Goal: Information Seeking & Learning: Learn about a topic

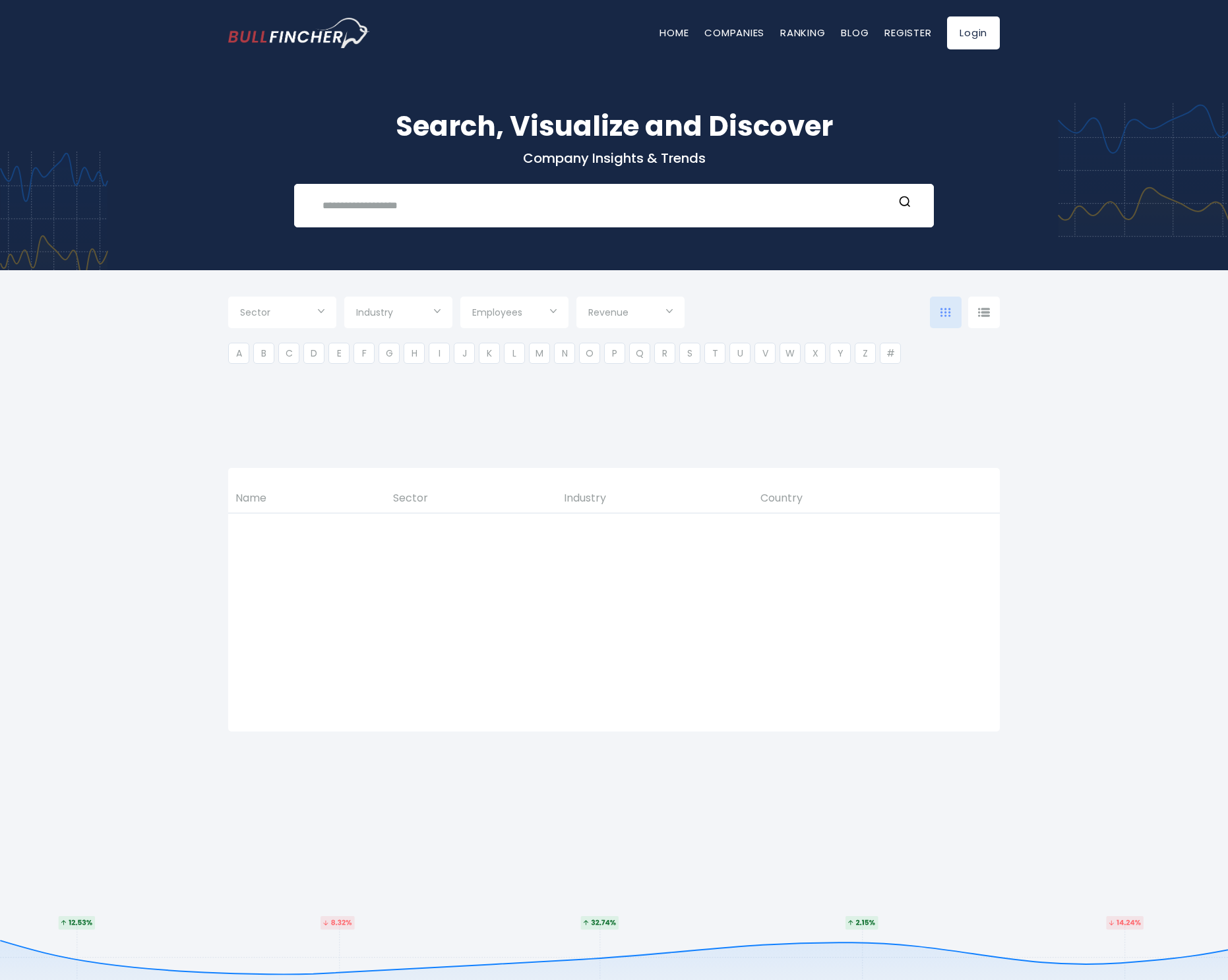
type input "***"
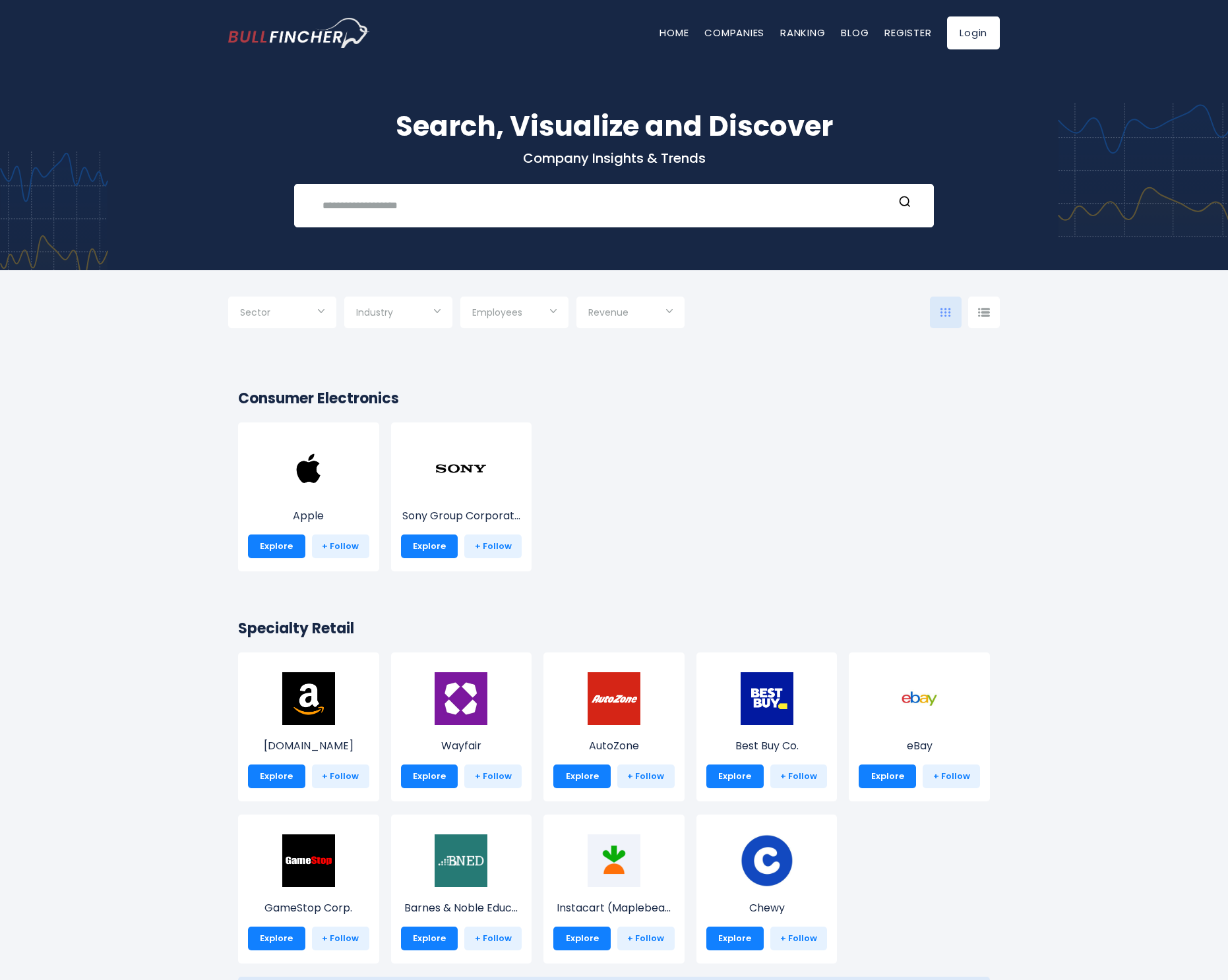
click at [992, 312] on div at bounding box center [984, 313] width 32 height 32
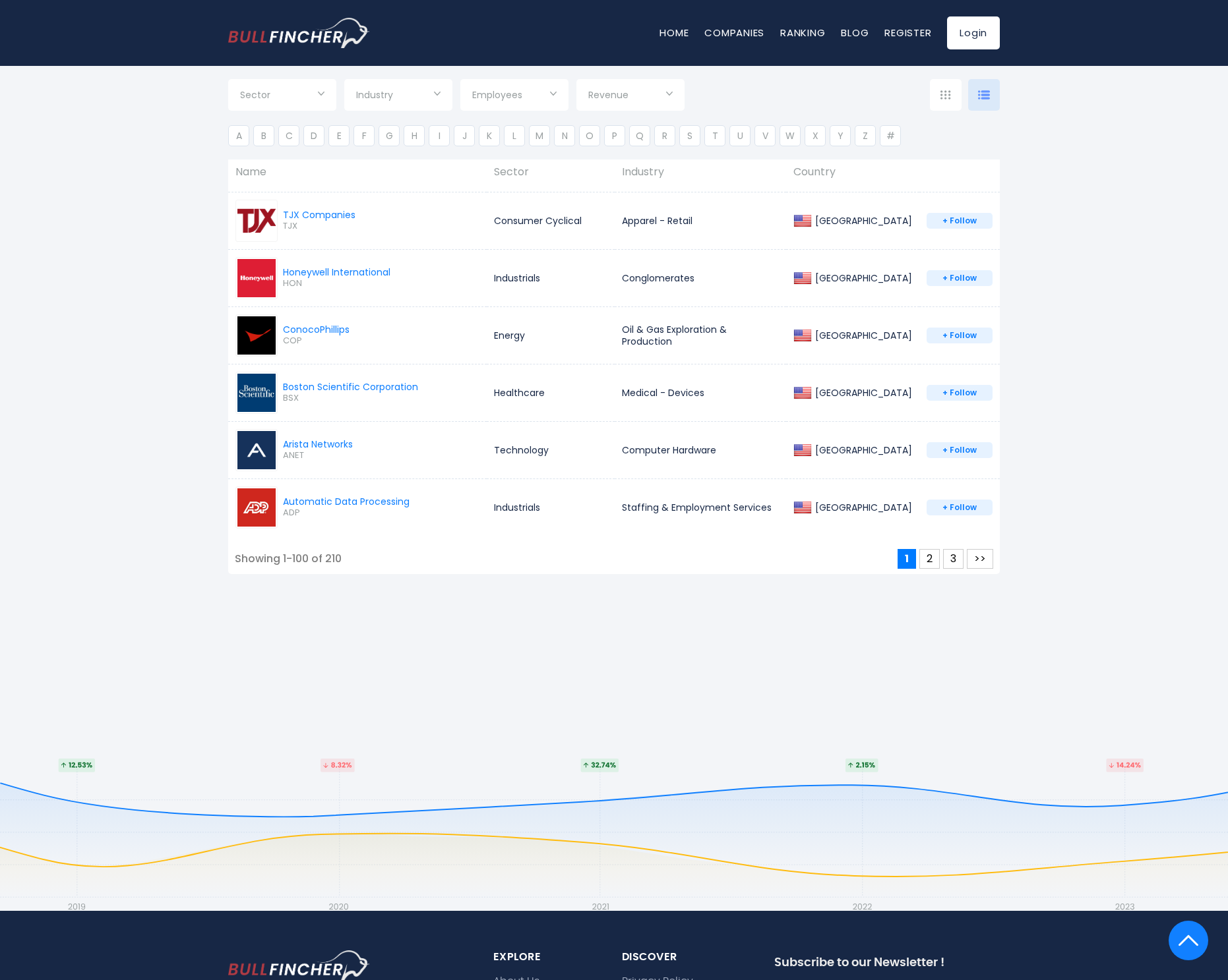
scroll to position [6008, 0]
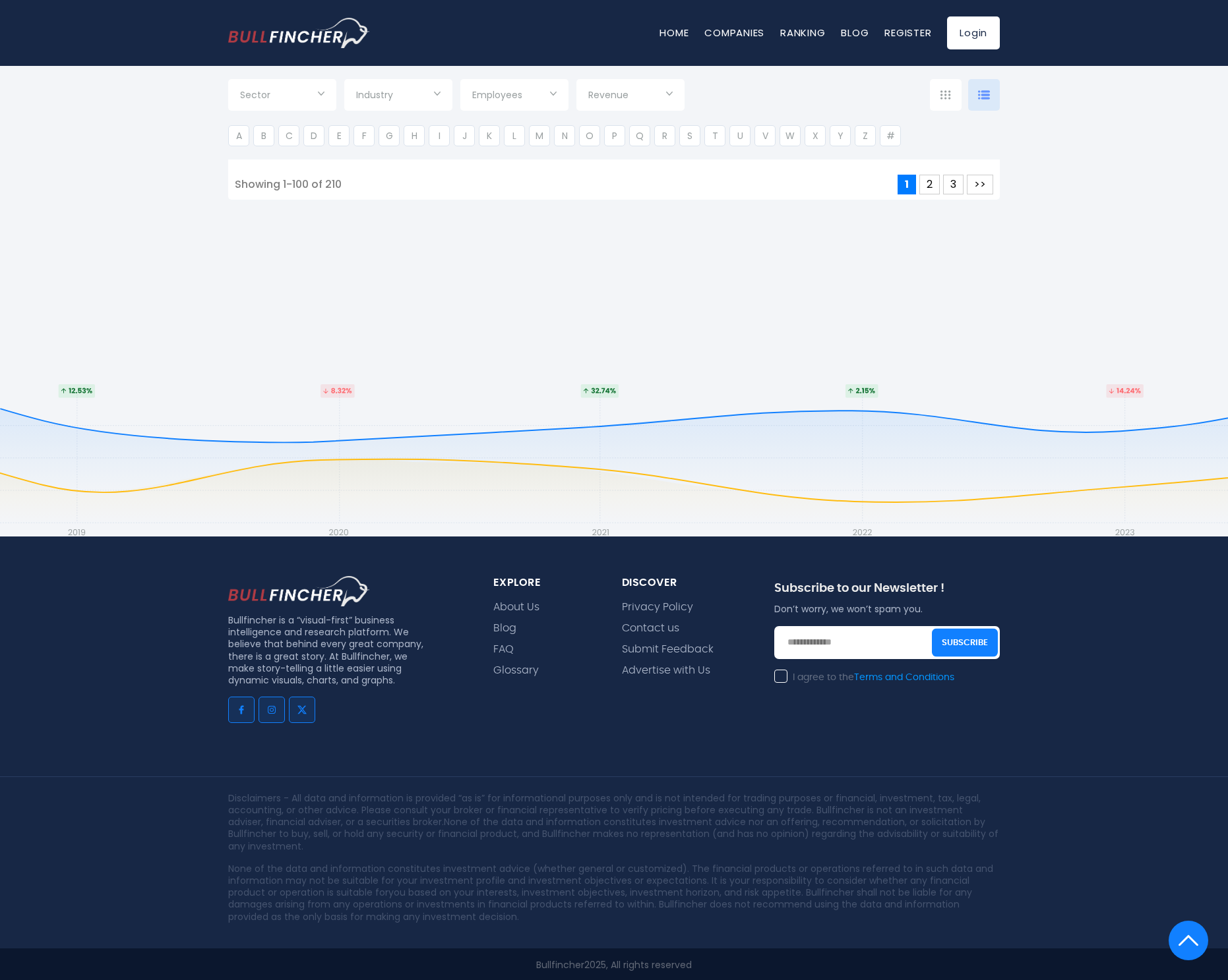
drag, startPoint x: 328, startPoint y: 183, endPoint x: 348, endPoint y: 186, distance: 20.2
click at [348, 186] on div "Showing 1-100 of 210 1 2 3 >>" at bounding box center [614, 184] width 771 height 20
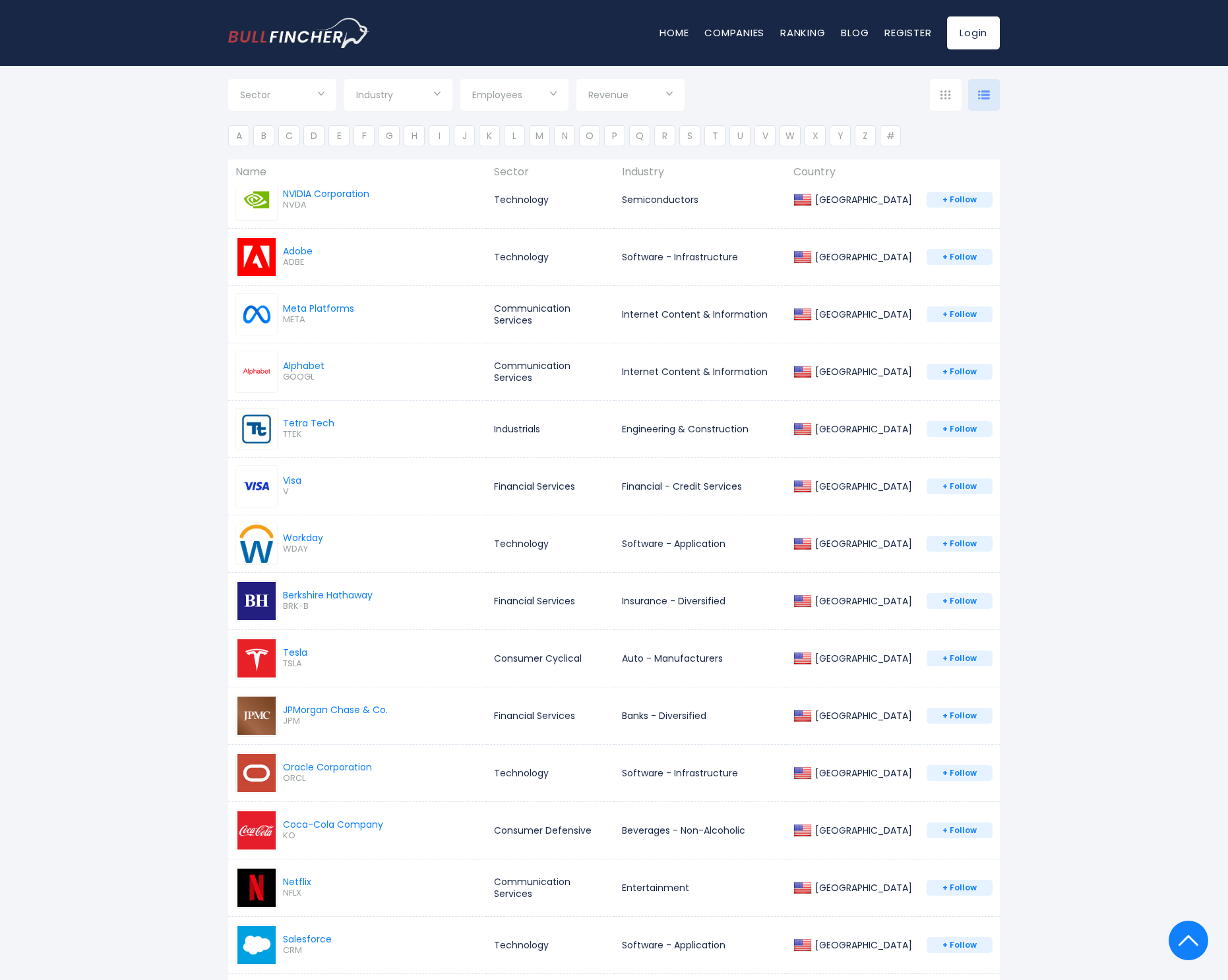
scroll to position [0, 0]
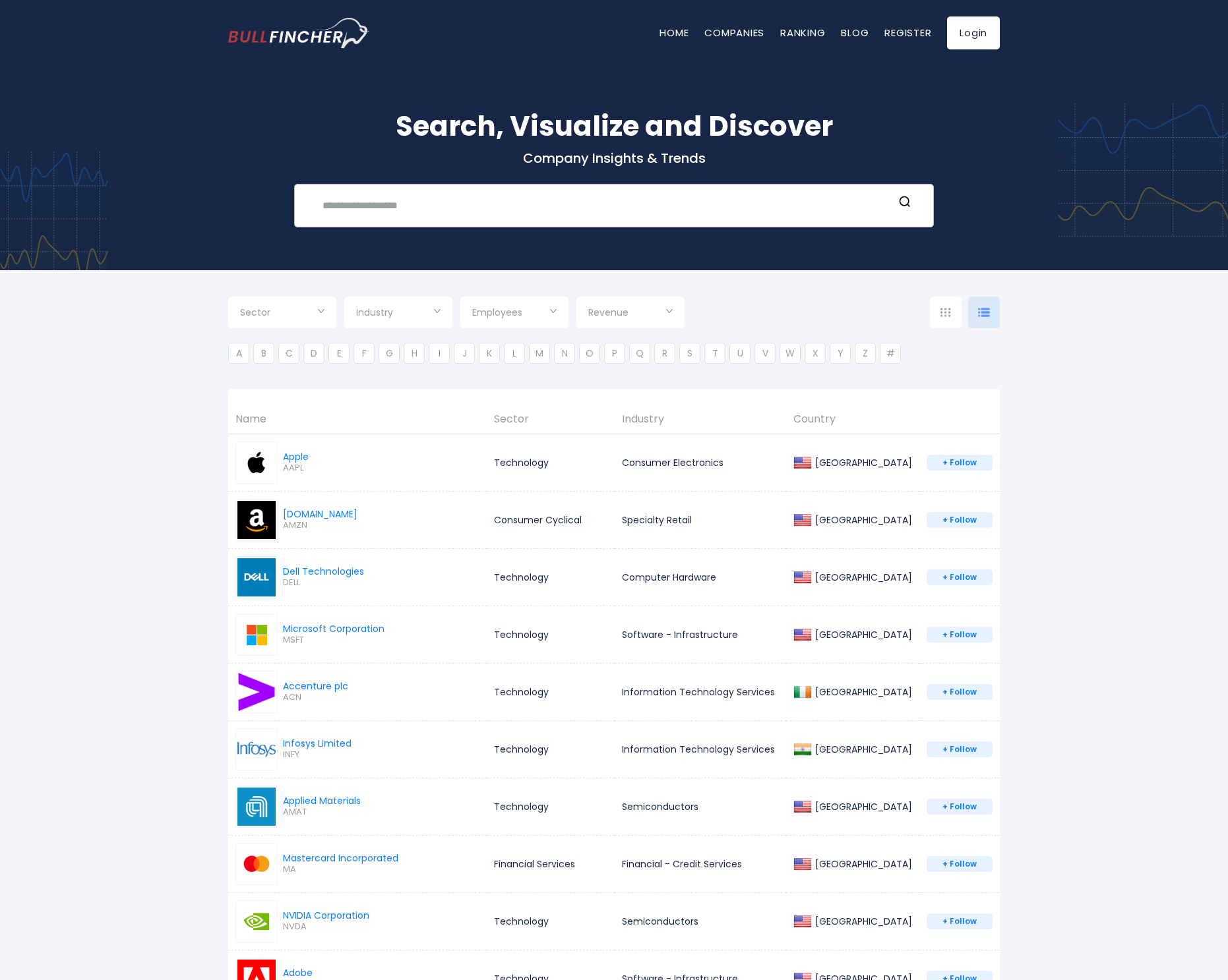
click at [360, 211] on input "text" at bounding box center [604, 205] width 579 height 24
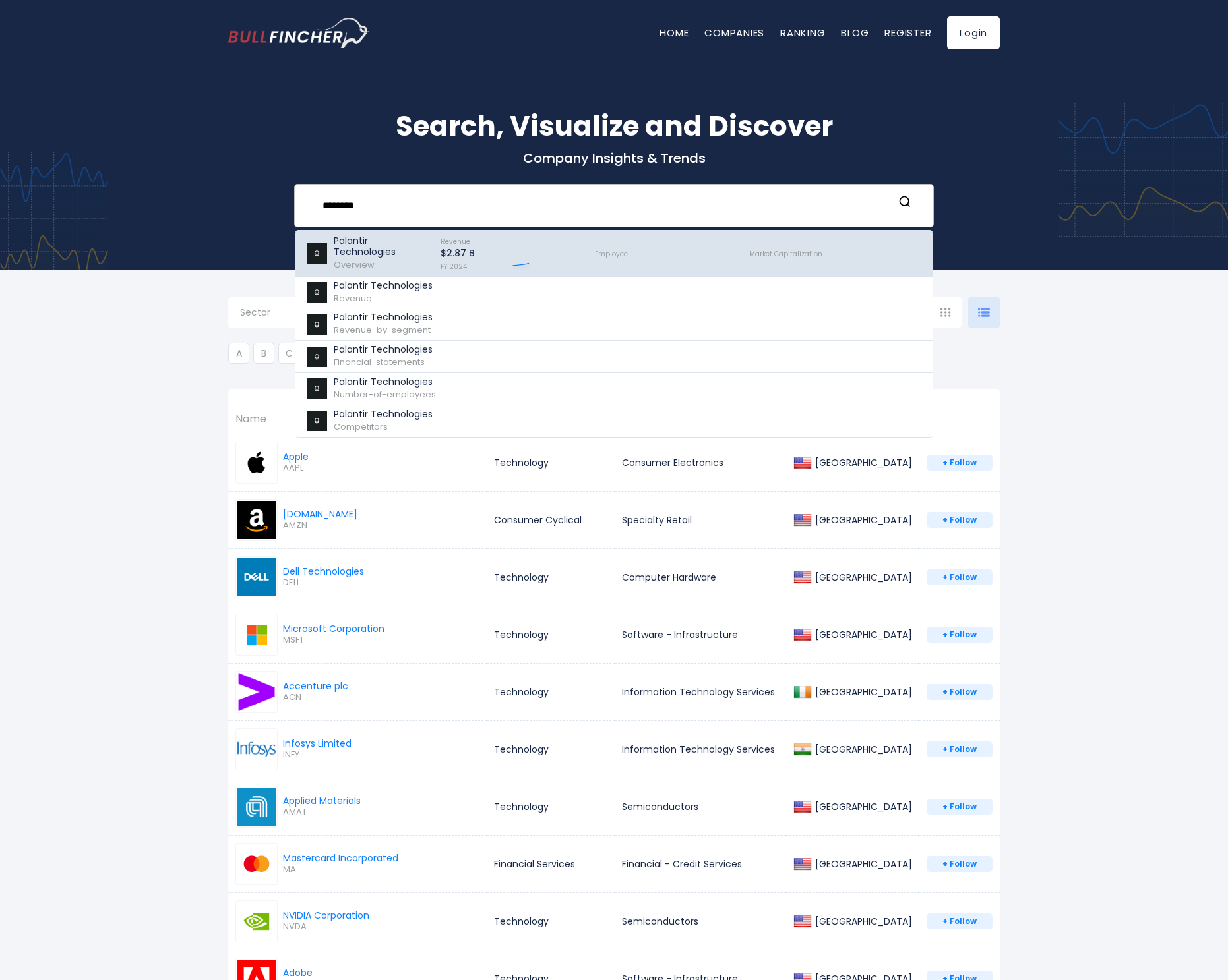
type input "********"
click at [372, 267] on span "Overview" at bounding box center [354, 265] width 41 height 13
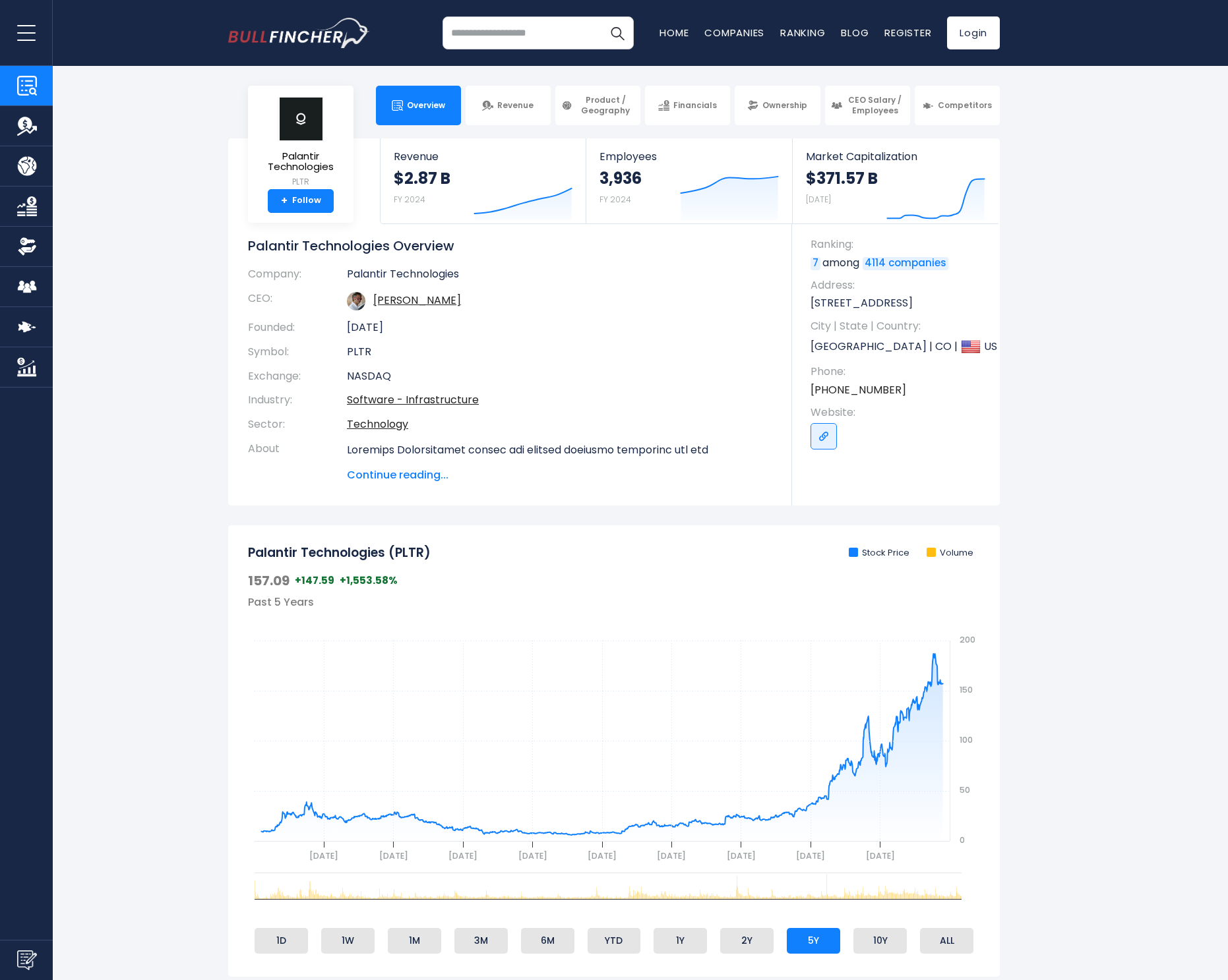
scroll to position [33, 0]
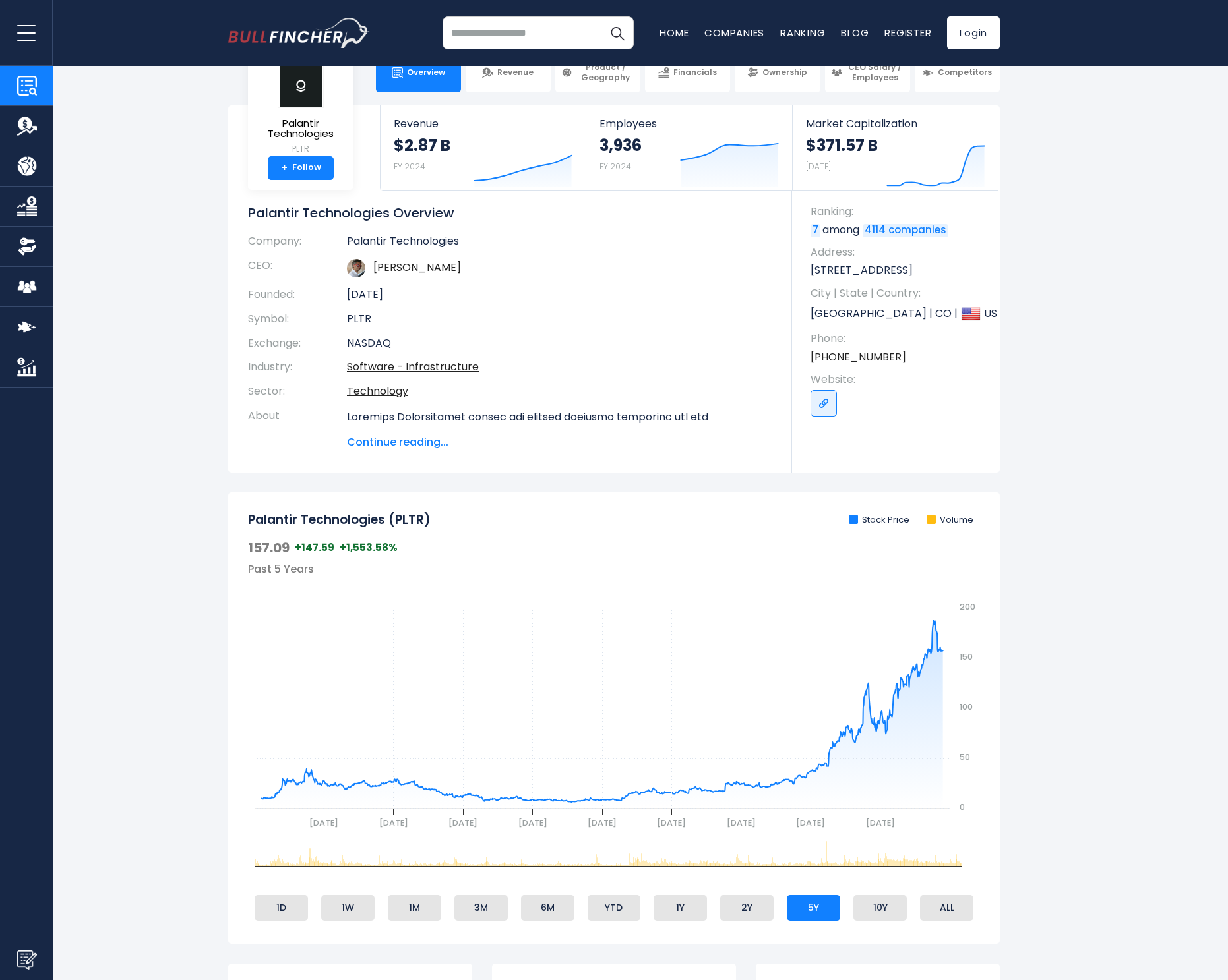
click at [107, 347] on section "Palantir Technologies PLTR + Follow Revenue $2.87 B FY 2024 Created with Highch…" at bounding box center [614, 289] width 1228 height 368
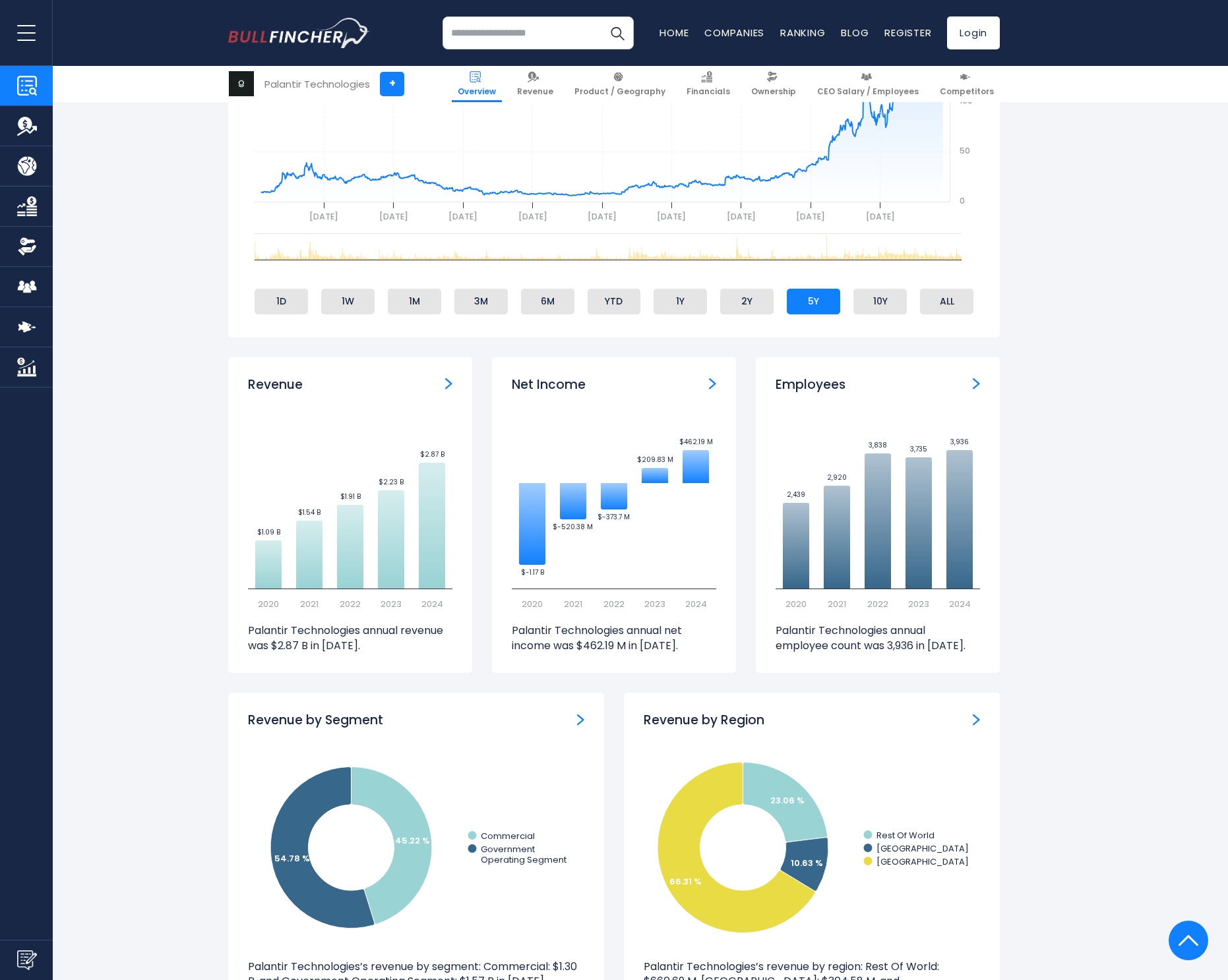
scroll to position [972, 0]
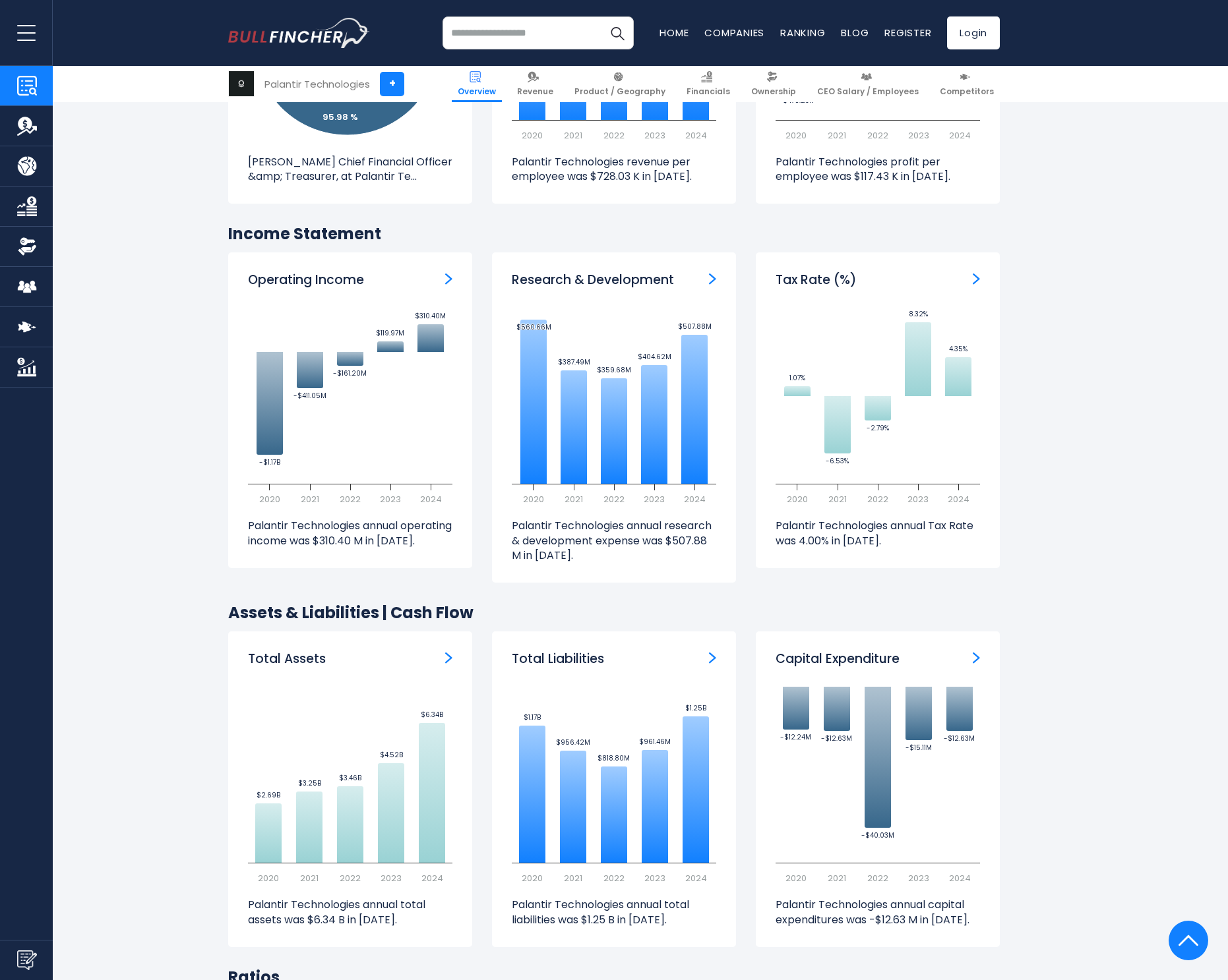
scroll to position [1836, 0]
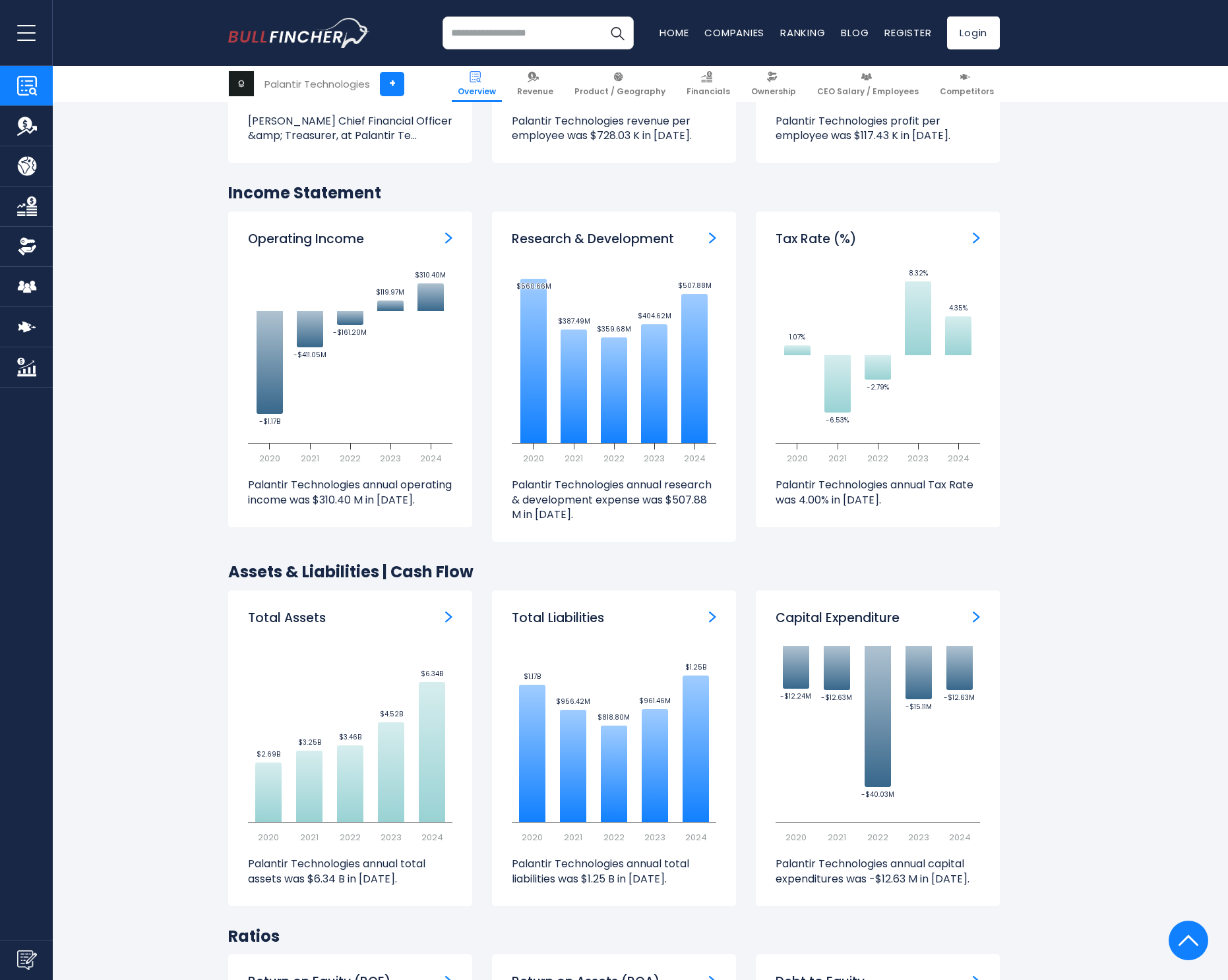
click at [1057, 443] on section "Palantir Technologies (PLTR) Stock Price Volume 157.09 +147.59 +1,553.58% Past …" at bounding box center [614, 998] width 1228 height 4617
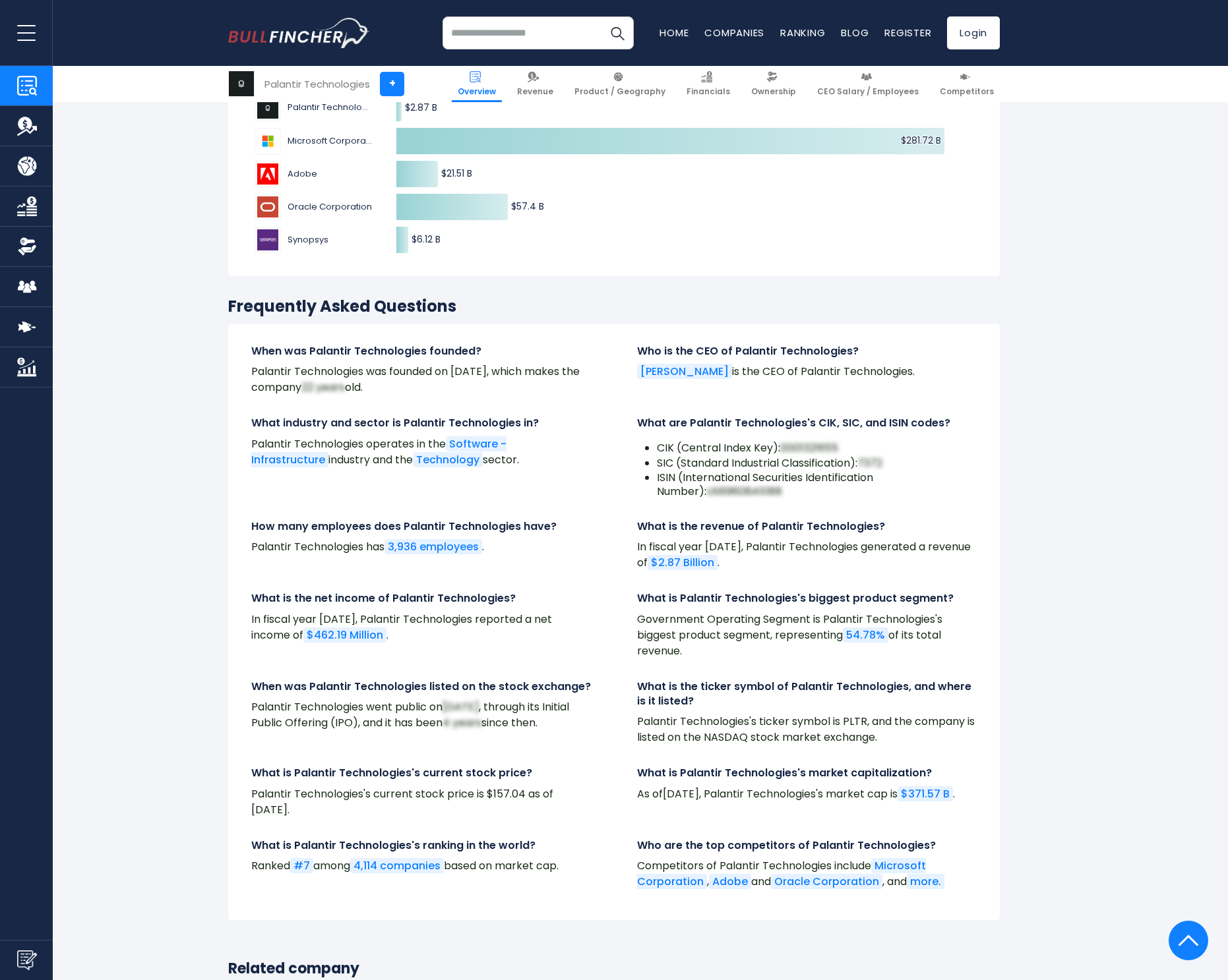
scroll to position [4222, 0]
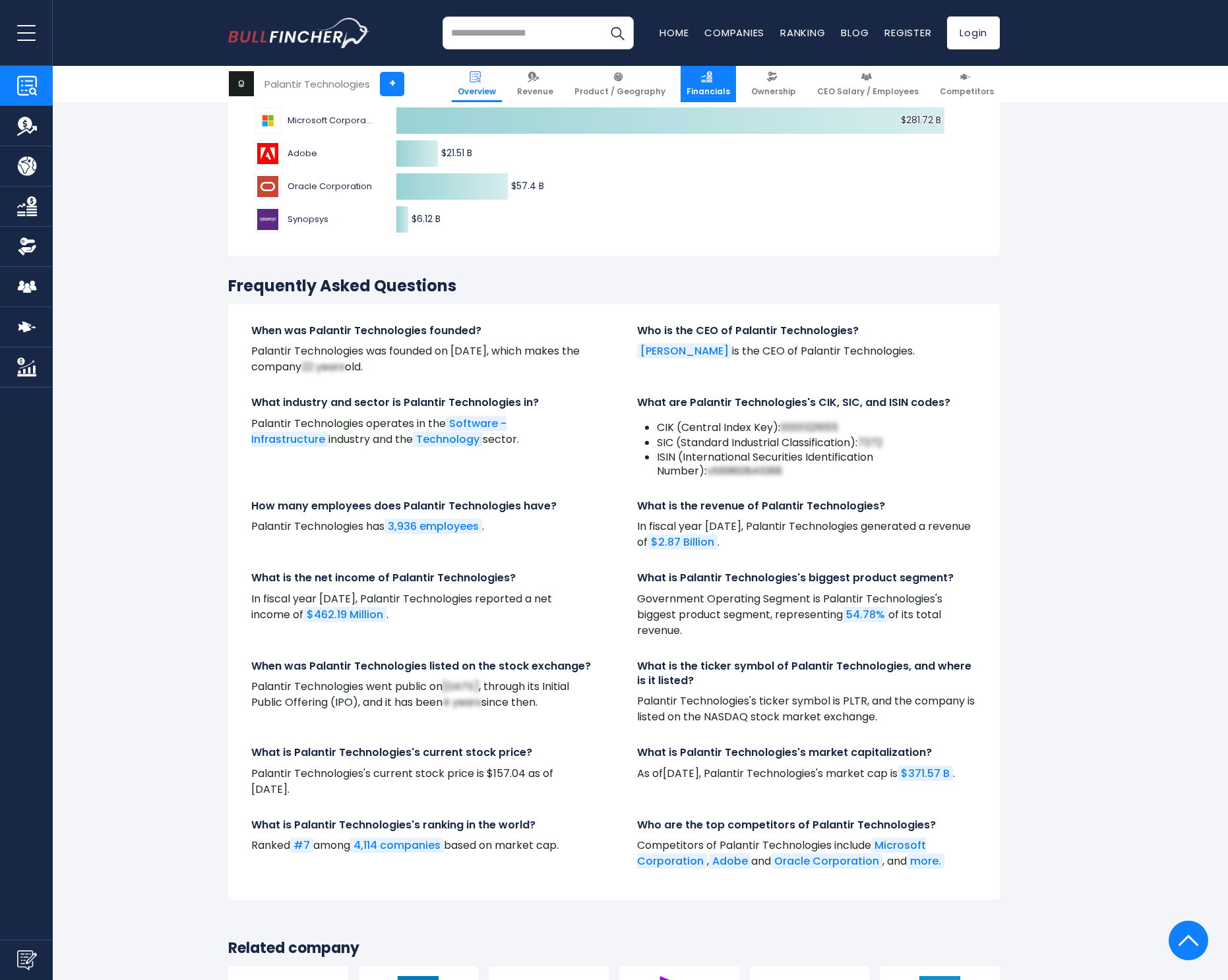
click at [727, 94] on span "Financials" at bounding box center [708, 91] width 43 height 10
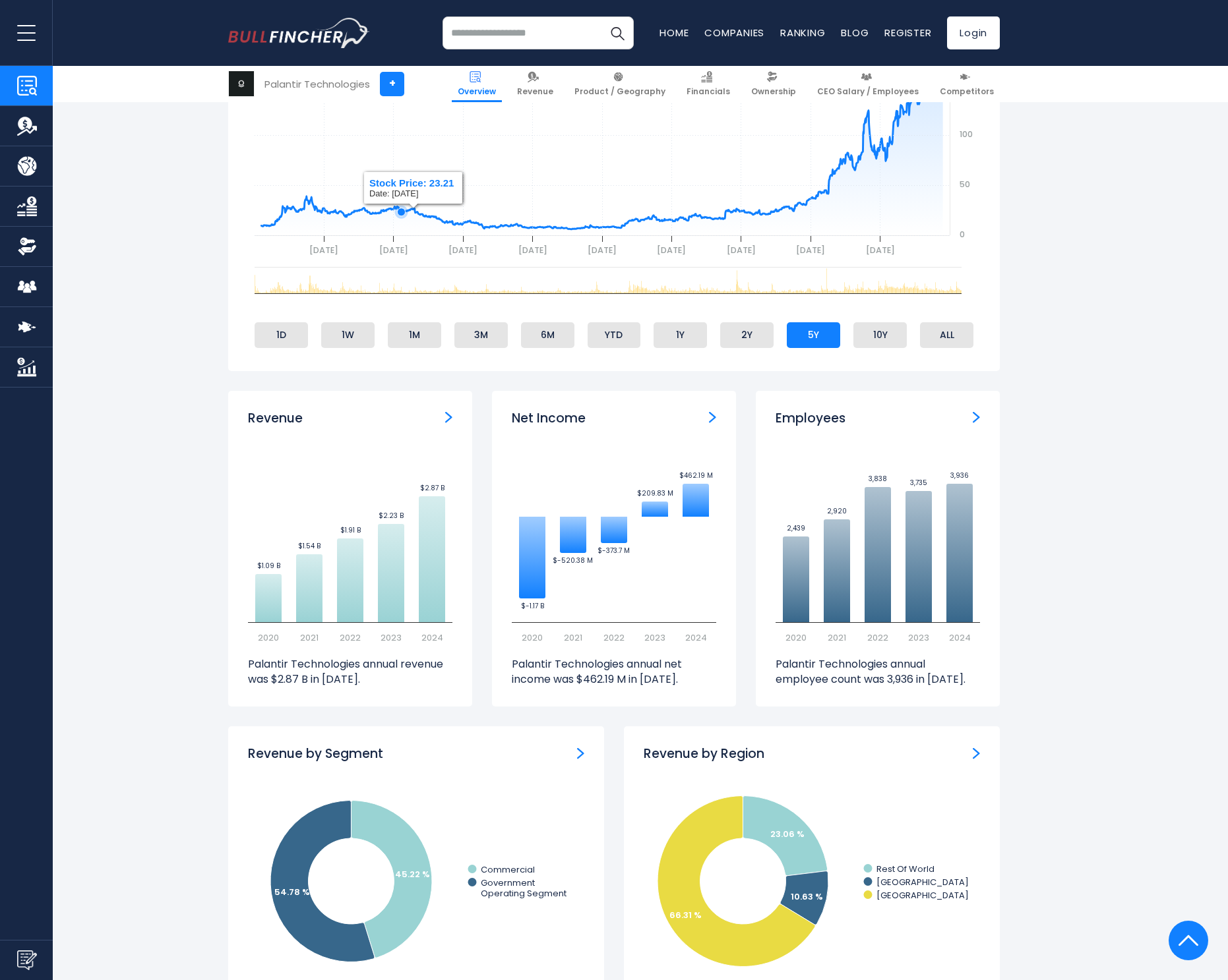
scroll to position [0, 0]
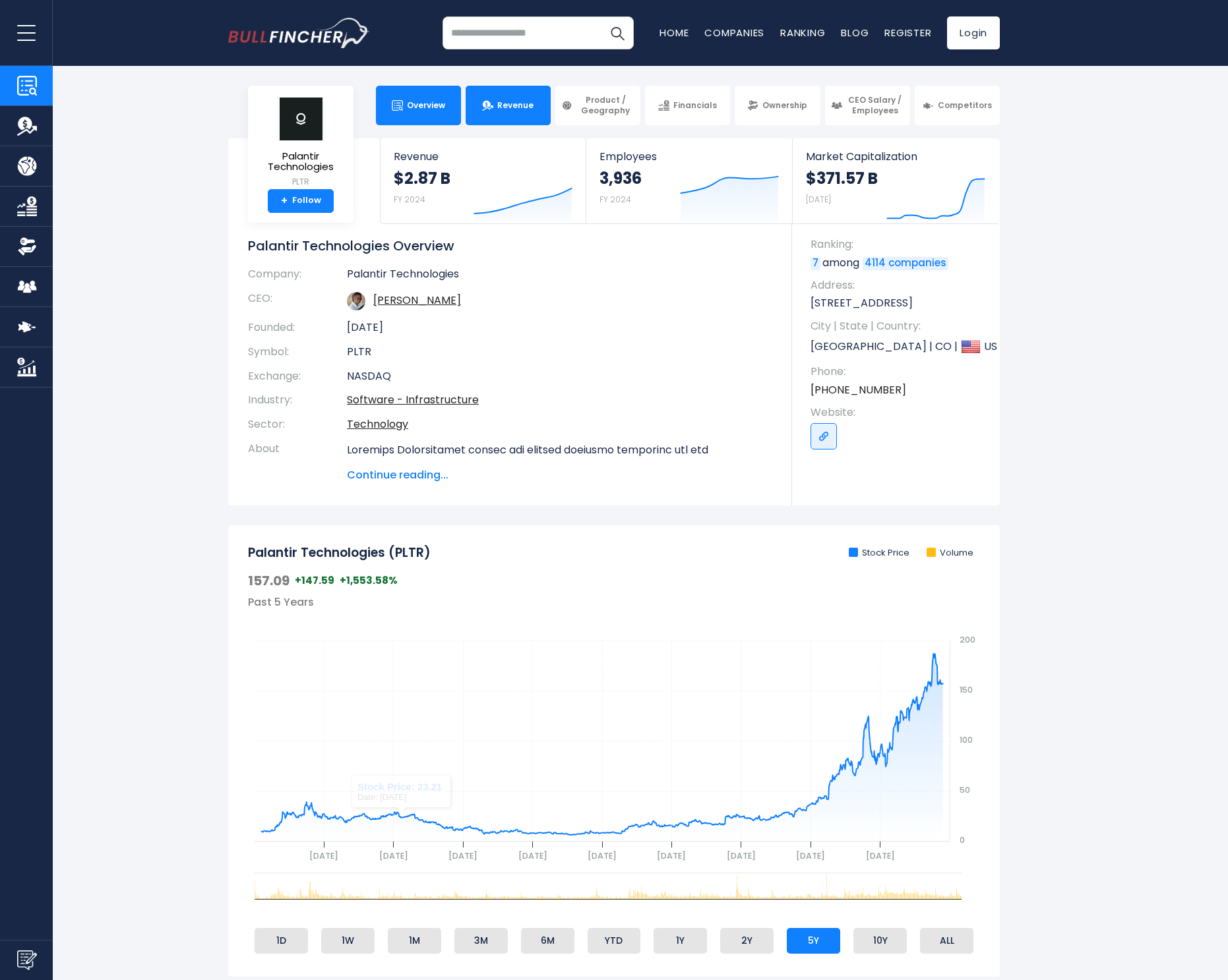
click at [515, 110] on span "Revenue" at bounding box center [515, 105] width 36 height 10
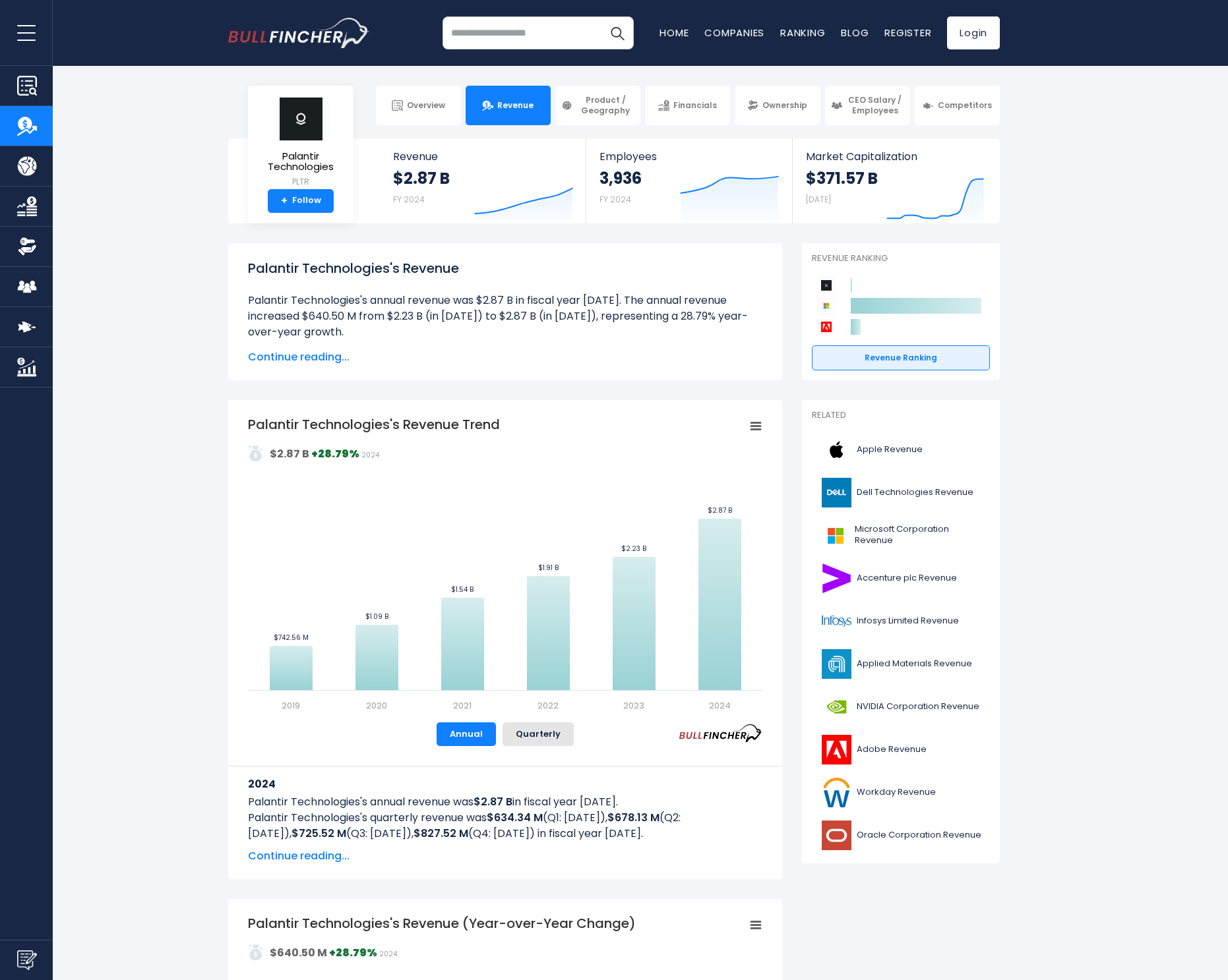
click at [310, 358] on span "Continue reading..." at bounding box center [505, 357] width 514 height 16
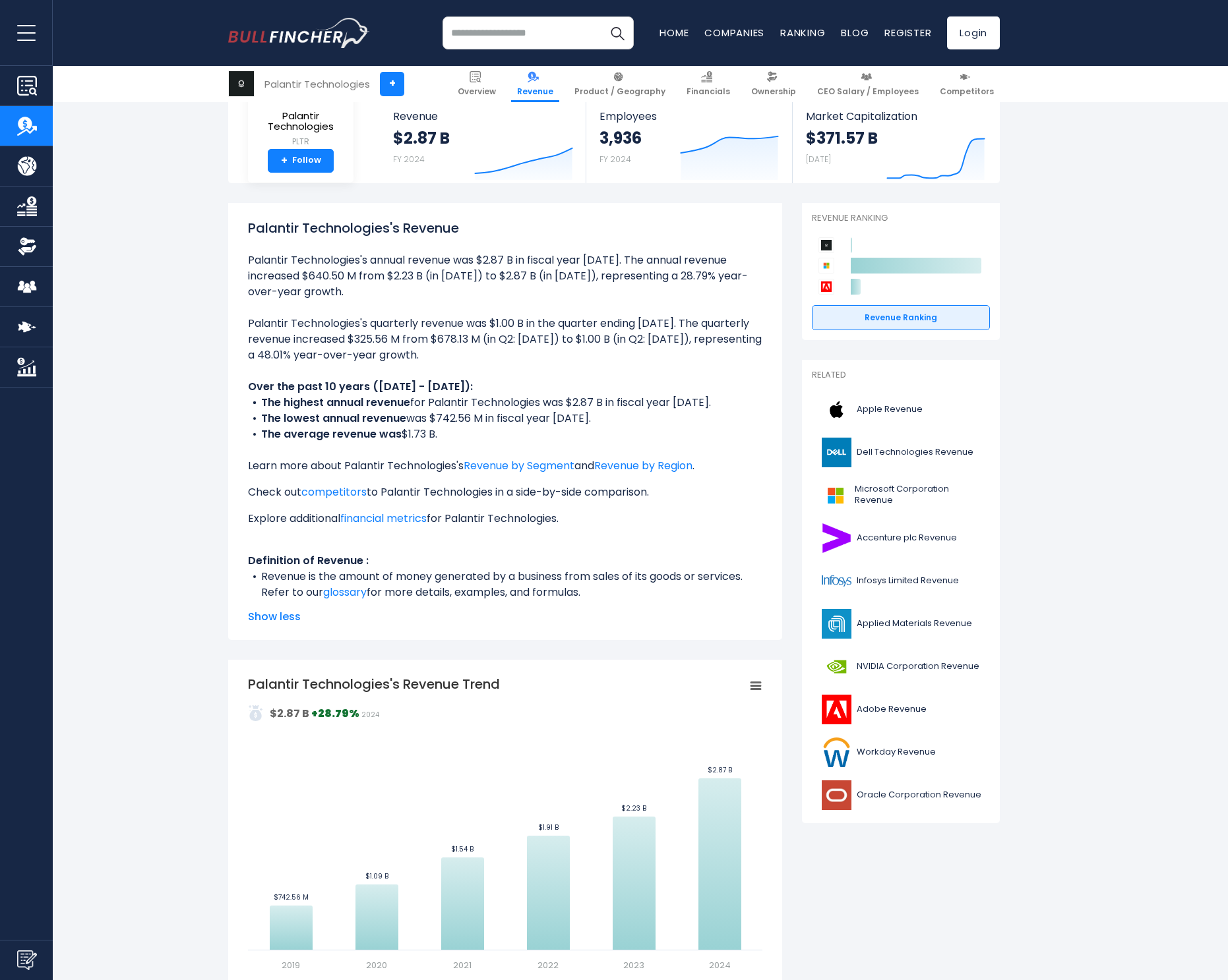
scroll to position [176, 0]
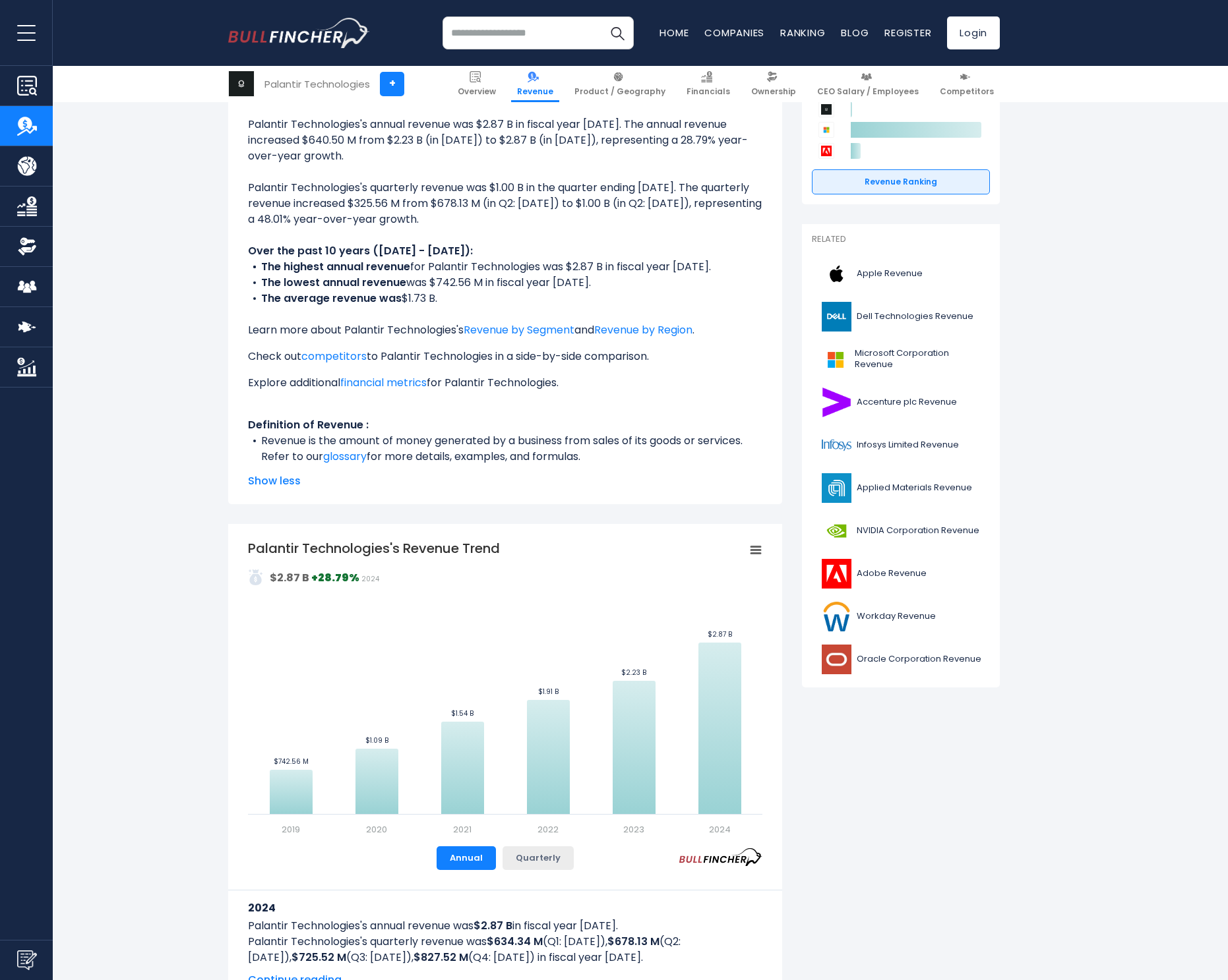
click at [540, 857] on button "Quarterly" at bounding box center [538, 858] width 71 height 24
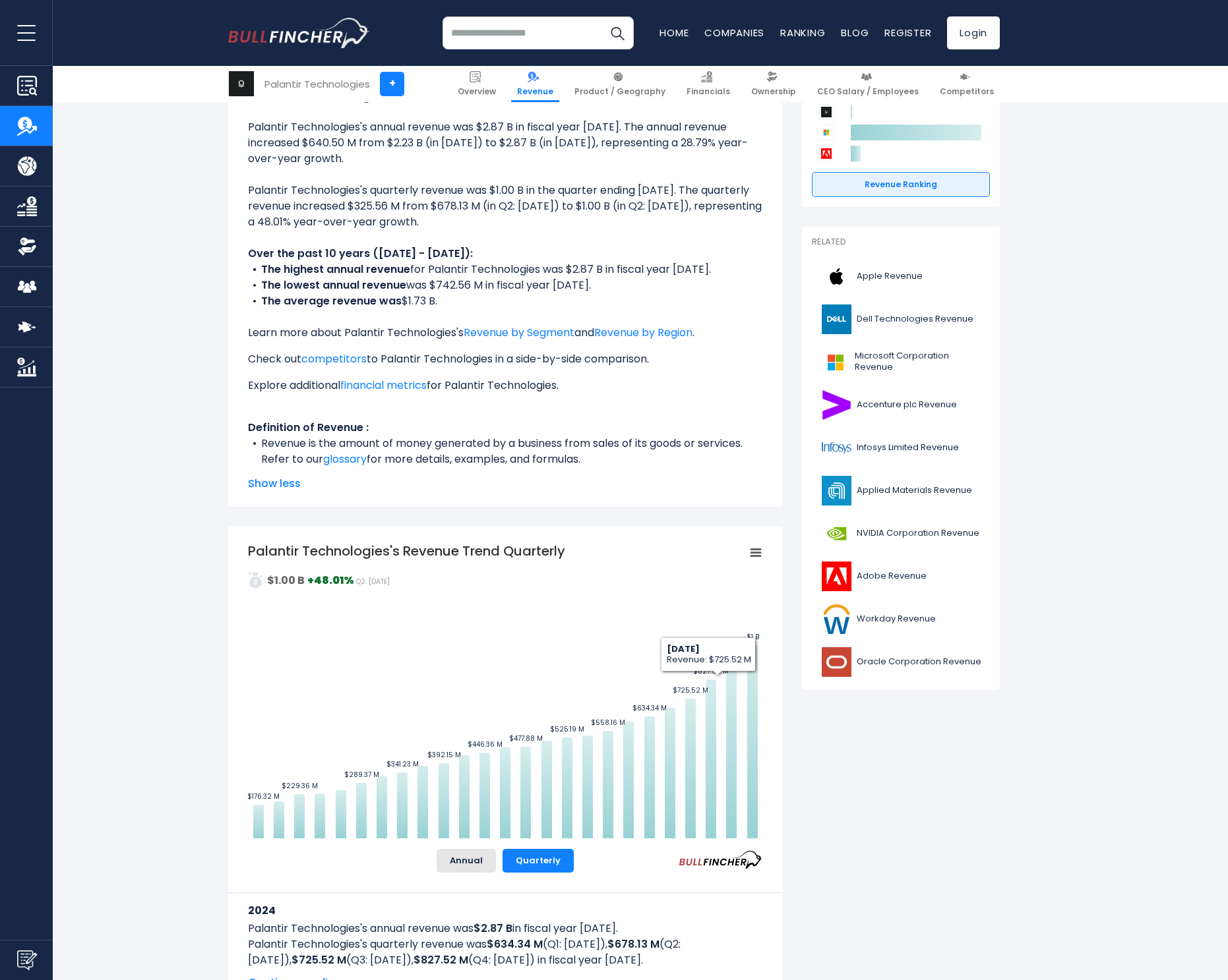
scroll to position [0, 0]
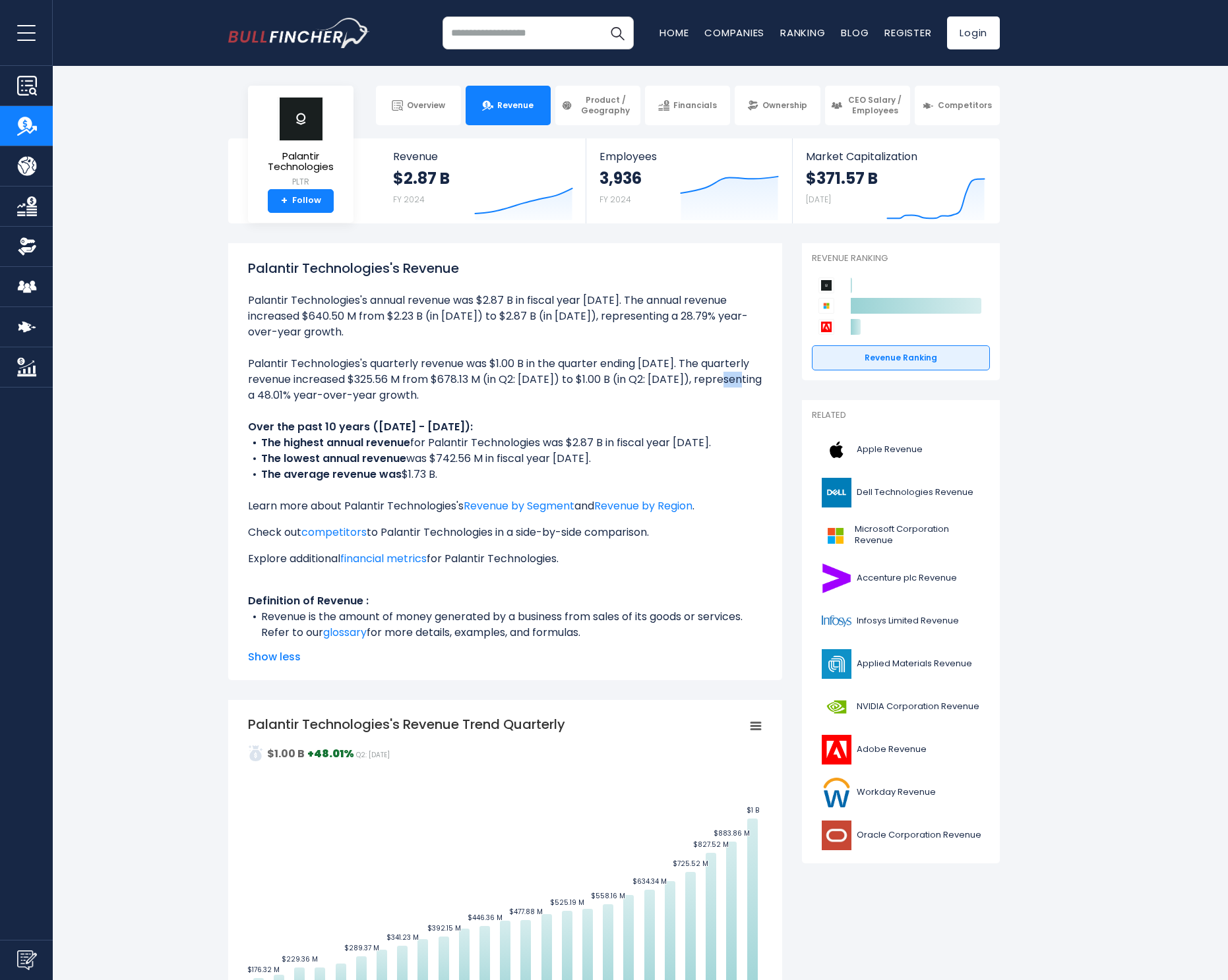
drag, startPoint x: 544, startPoint y: 380, endPoint x: 582, endPoint y: 384, distance: 38.2
click at [562, 384] on li "Palantir Technologies's quarterly revenue was $1.00 B in the quarter ending Jun…" at bounding box center [505, 380] width 514 height 47
click at [582, 384] on li "Palantir Technologies's quarterly revenue was $1.00 B in the quarter ending Jun…" at bounding box center [505, 380] width 514 height 47
drag, startPoint x: 416, startPoint y: 399, endPoint x: 415, endPoint y: 419, distance: 20.0
click at [448, 400] on li "Palantir Technologies's quarterly revenue was $1.00 B in the quarter ending Jun…" at bounding box center [505, 380] width 514 height 47
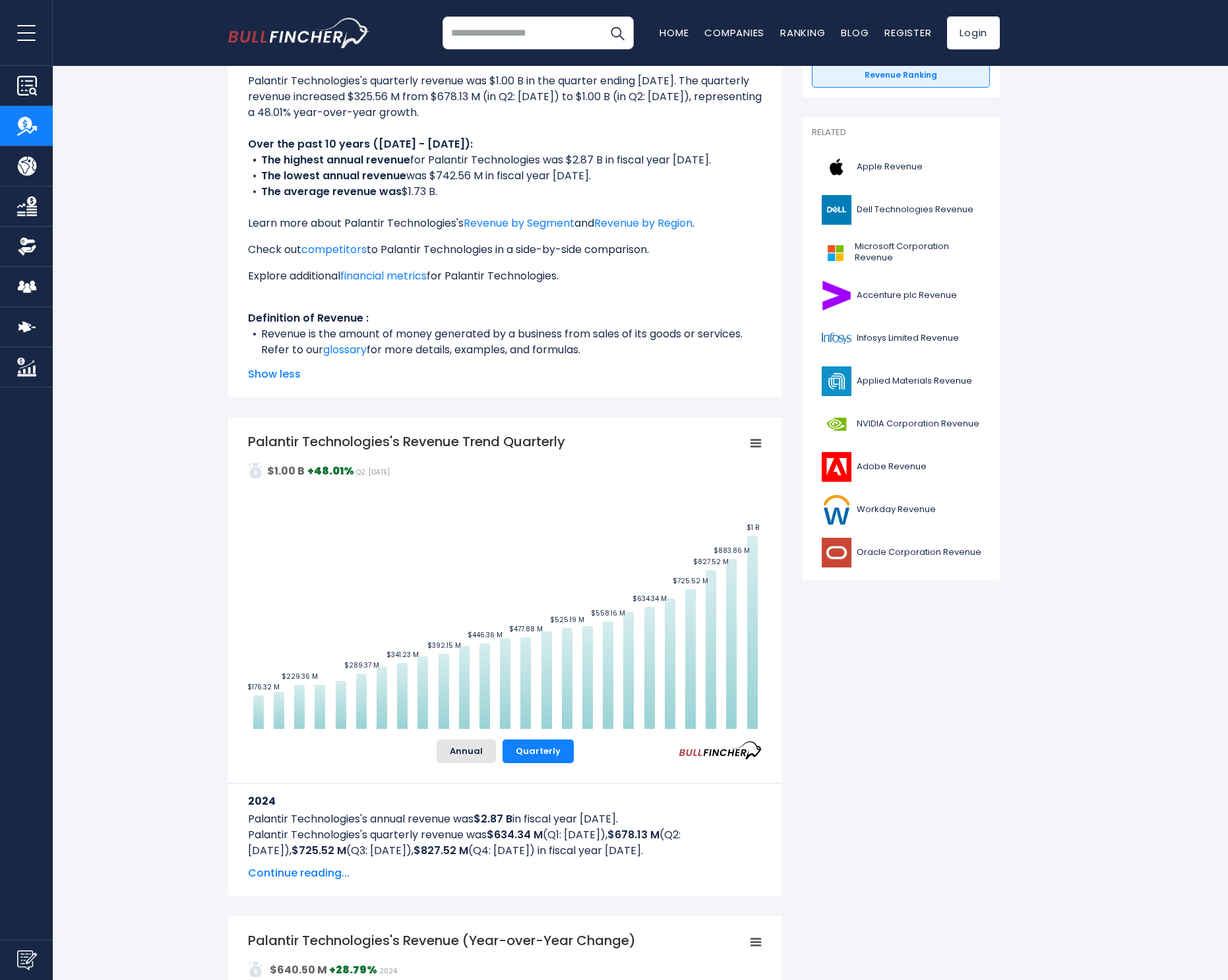
scroll to position [592, 0]
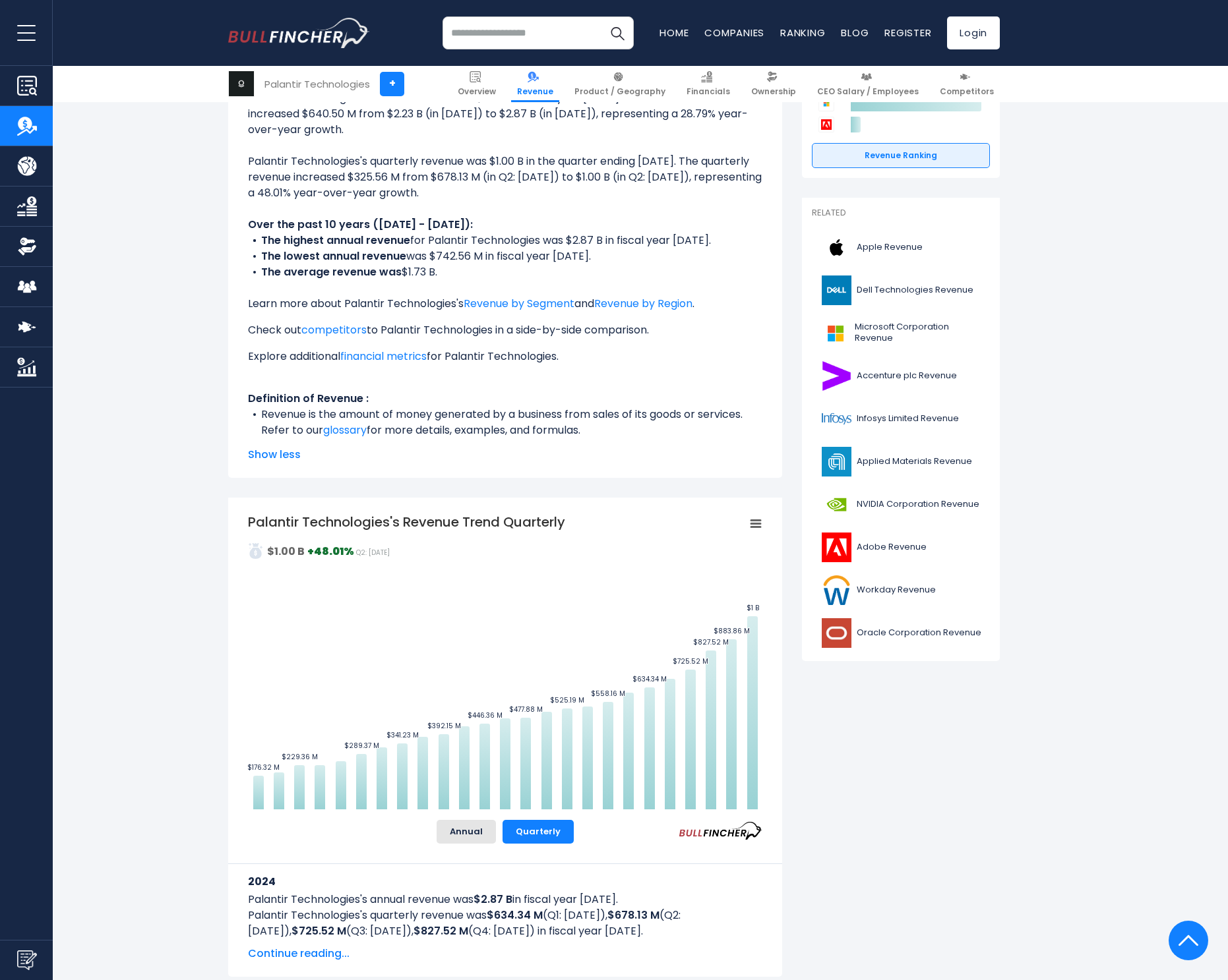
scroll to position [200, 0]
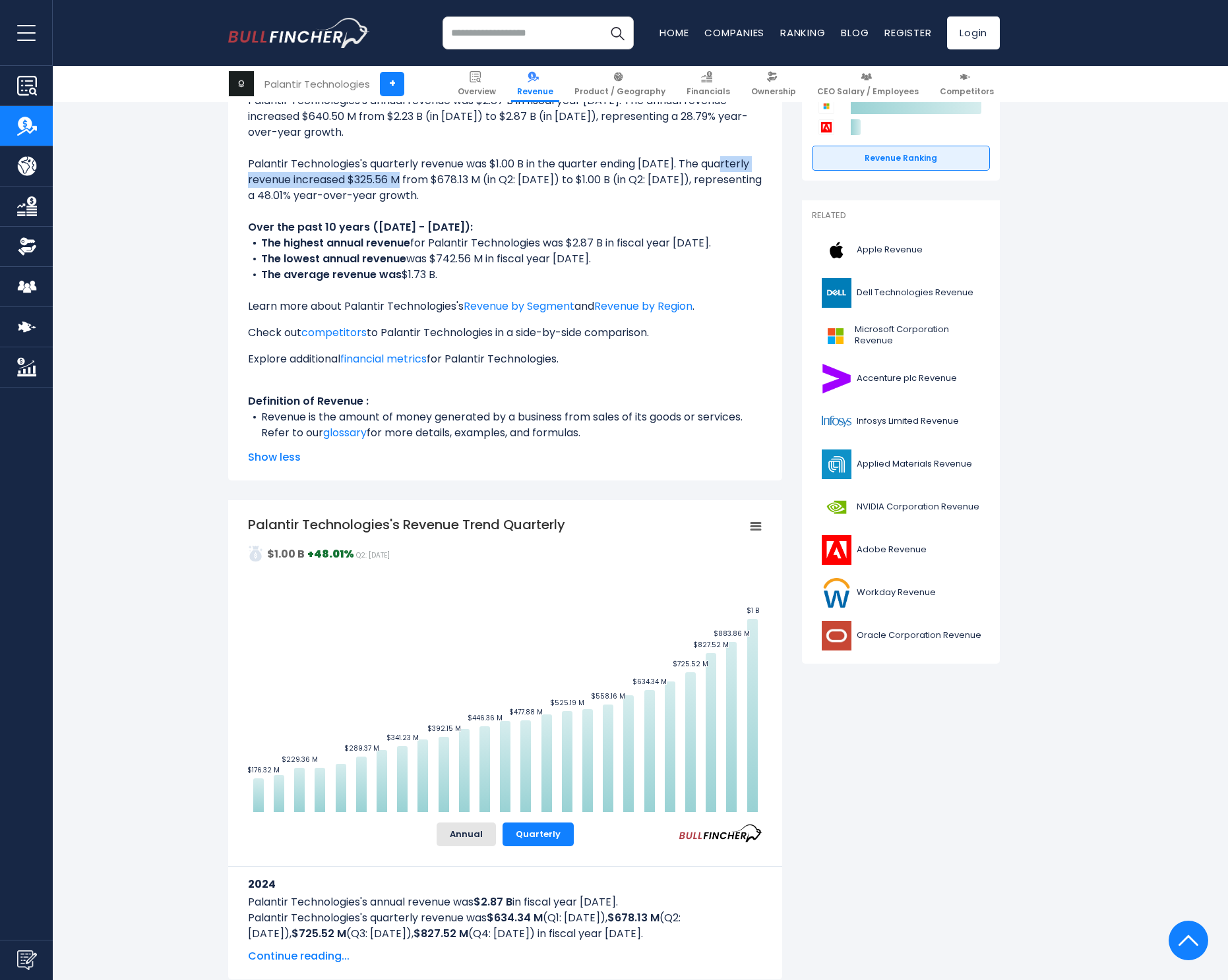
drag, startPoint x: 495, startPoint y: 163, endPoint x: 554, endPoint y: 179, distance: 61.1
click at [667, 167] on li "Palantir Technologies's quarterly revenue was $1.00 B in the quarter ending Jun…" at bounding box center [505, 179] width 514 height 47
click at [443, 180] on li "Palantir Technologies's quarterly revenue was $1.00 B in the quarter ending Jun…" at bounding box center [505, 179] width 514 height 47
drag, startPoint x: 521, startPoint y: 183, endPoint x: 640, endPoint y: 188, distance: 119.1
click at [533, 184] on li "Palantir Technologies's quarterly revenue was $1.00 B in the quarter ending Jun…" at bounding box center [505, 179] width 514 height 47
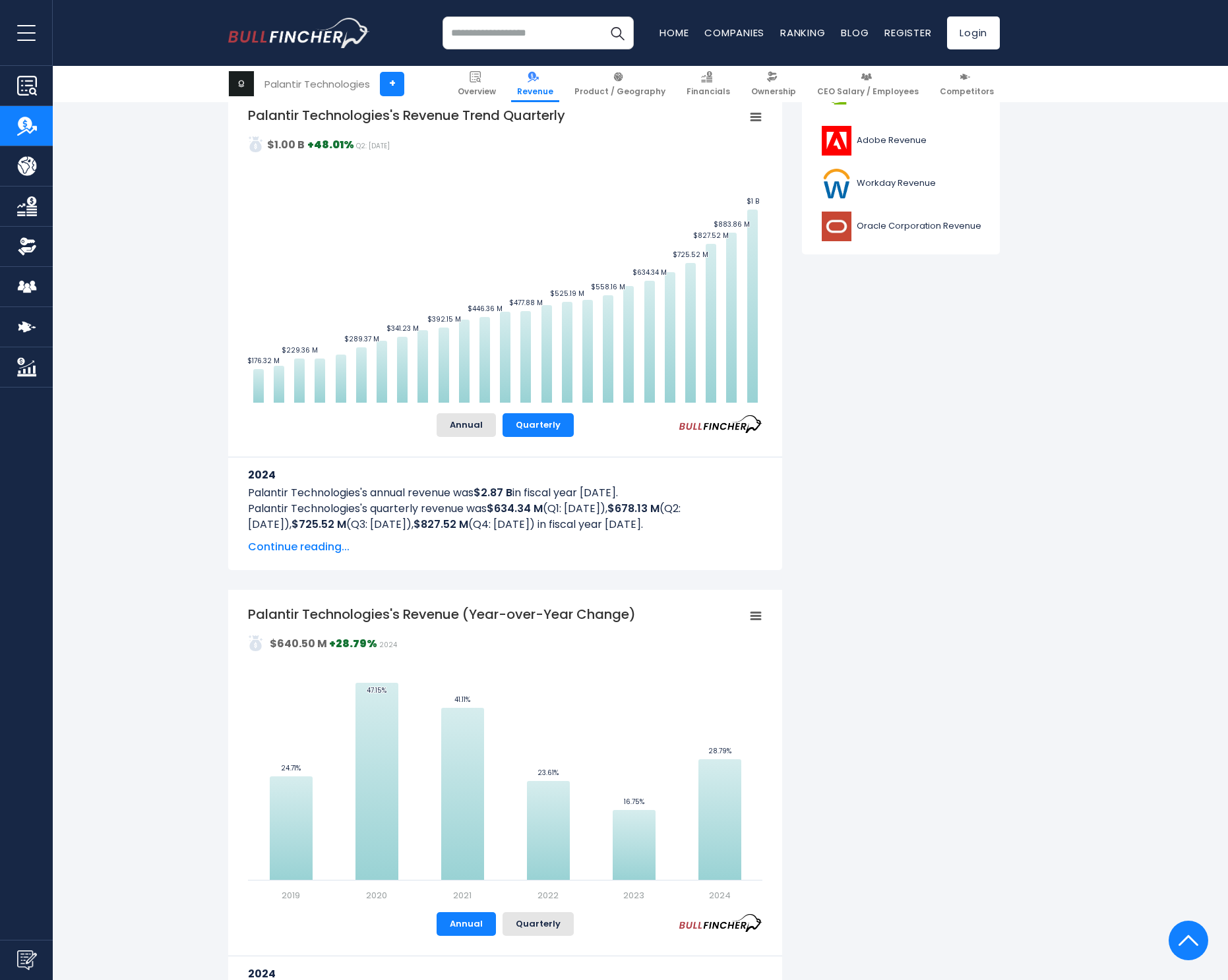
scroll to position [860, 0]
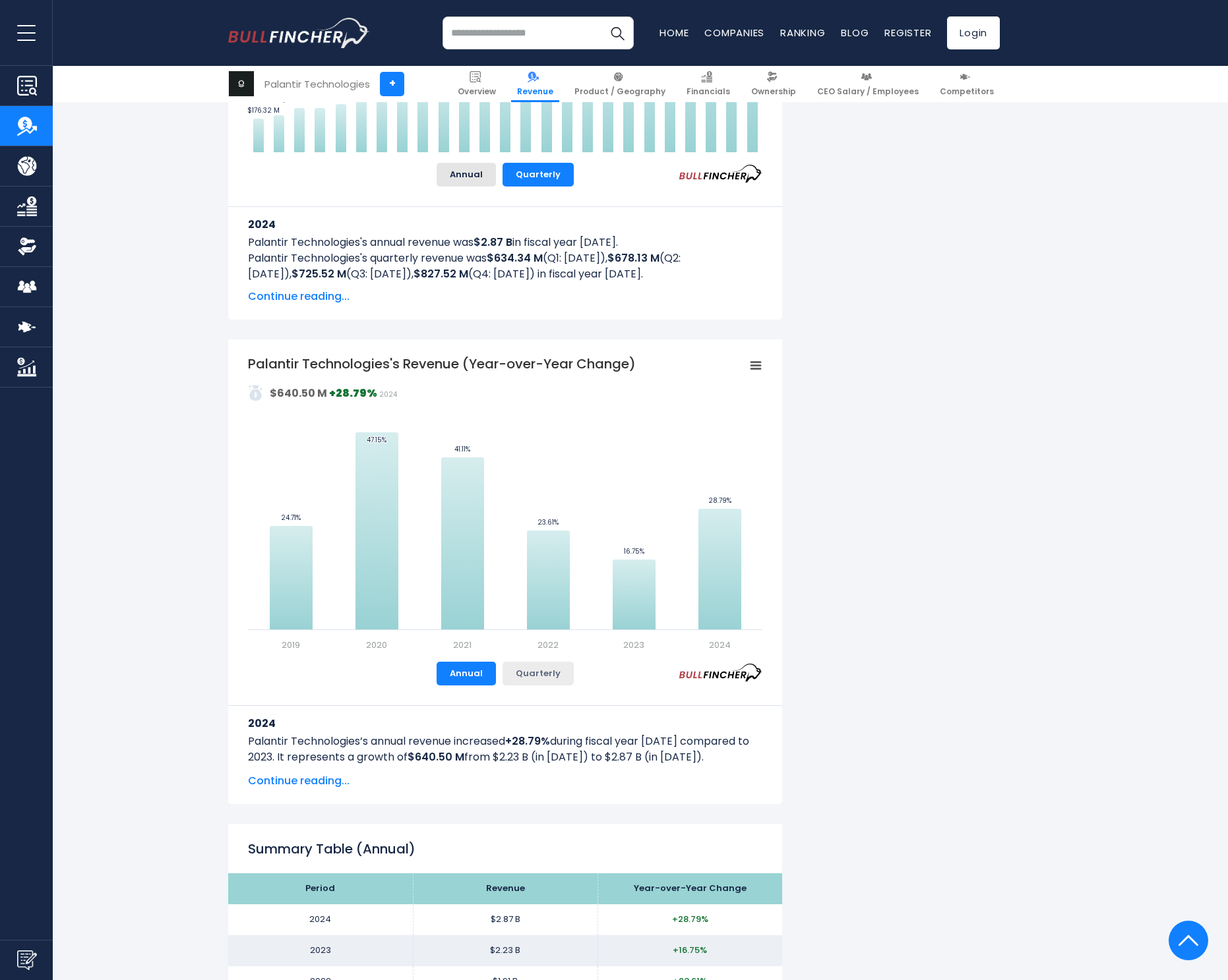
click at [545, 676] on button "Quarterly" at bounding box center [538, 674] width 71 height 24
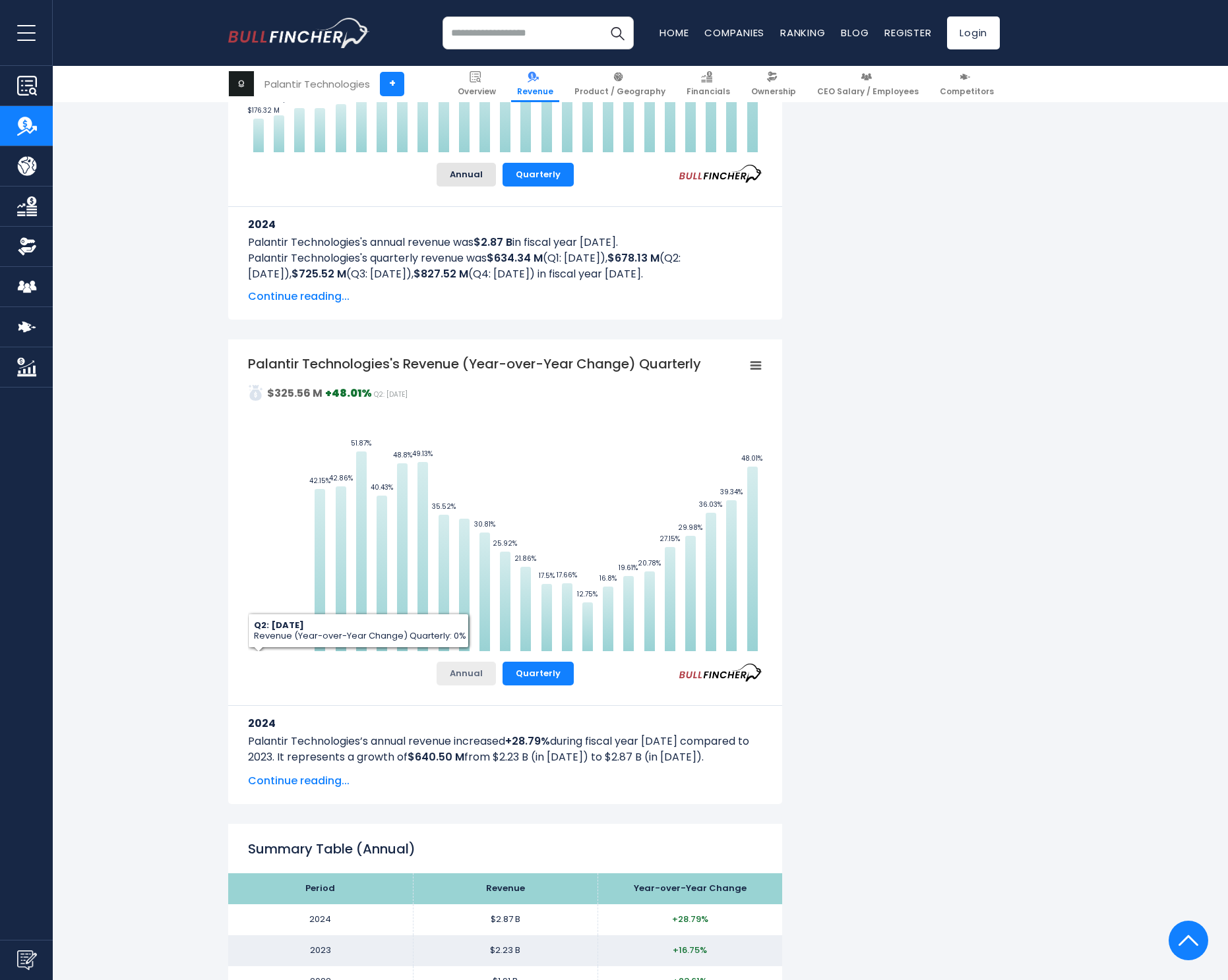
click at [469, 673] on button "Annual" at bounding box center [466, 674] width 59 height 24
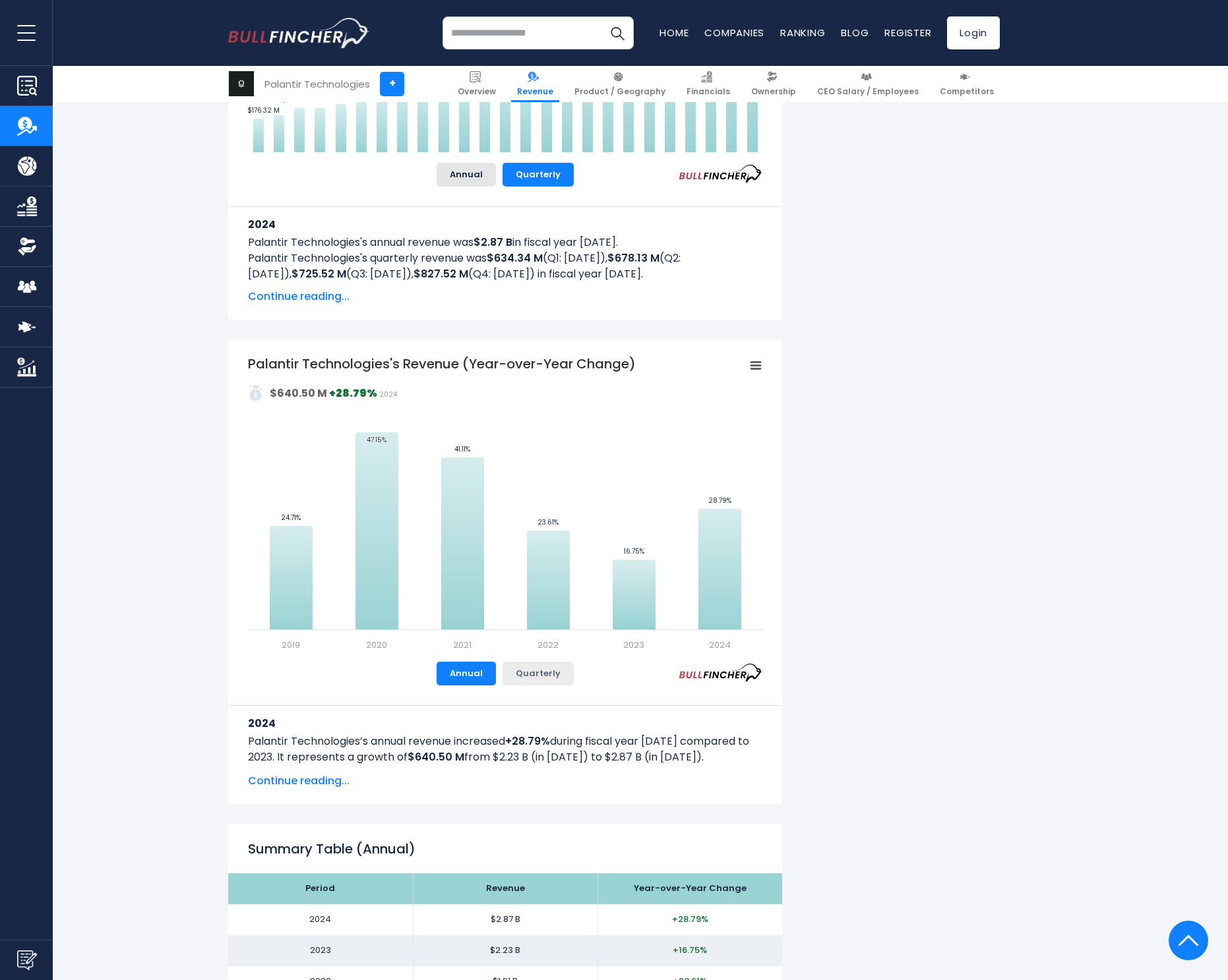
click at [536, 671] on button "Quarterly" at bounding box center [538, 674] width 71 height 24
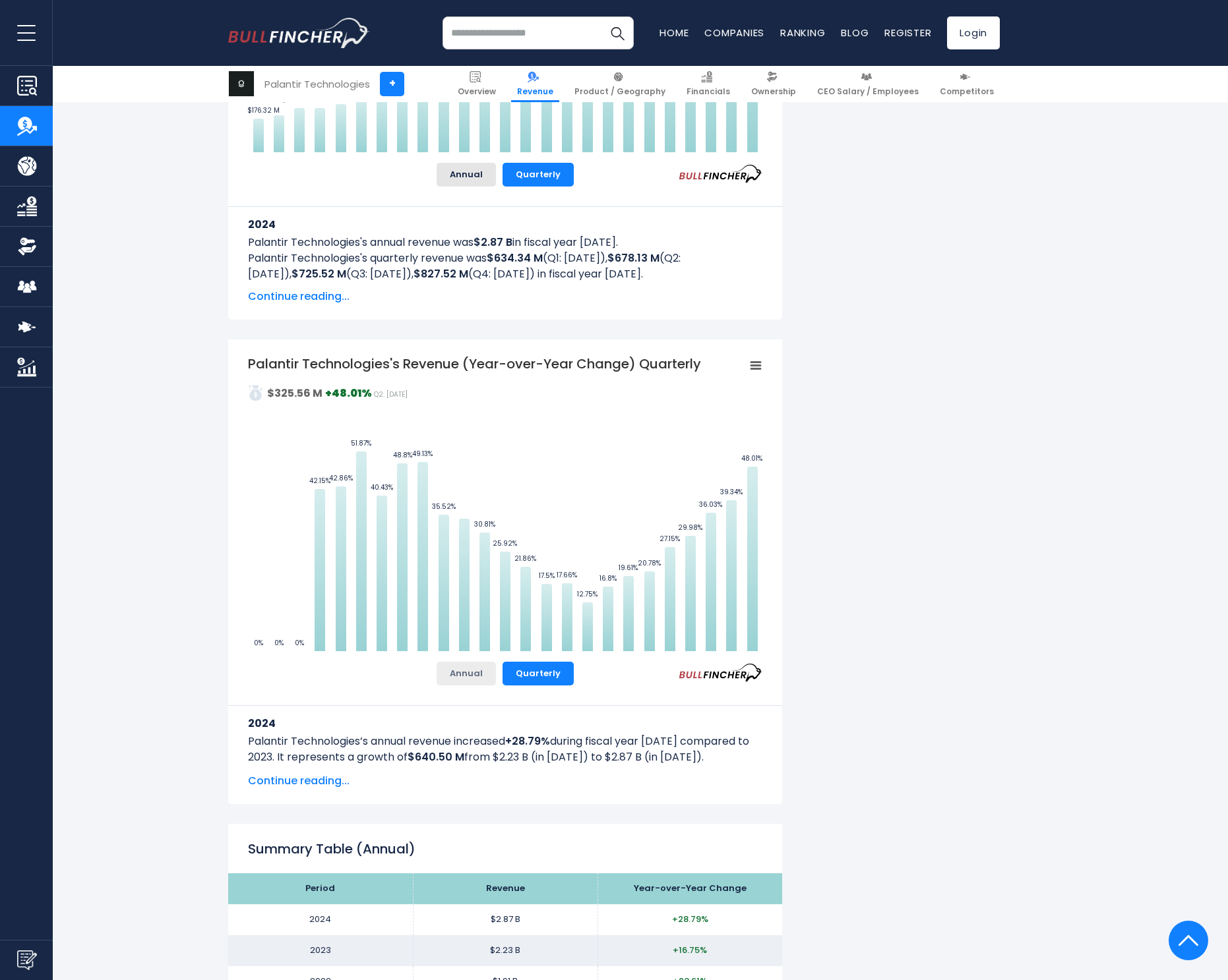
click at [477, 674] on button "Annual" at bounding box center [466, 674] width 59 height 24
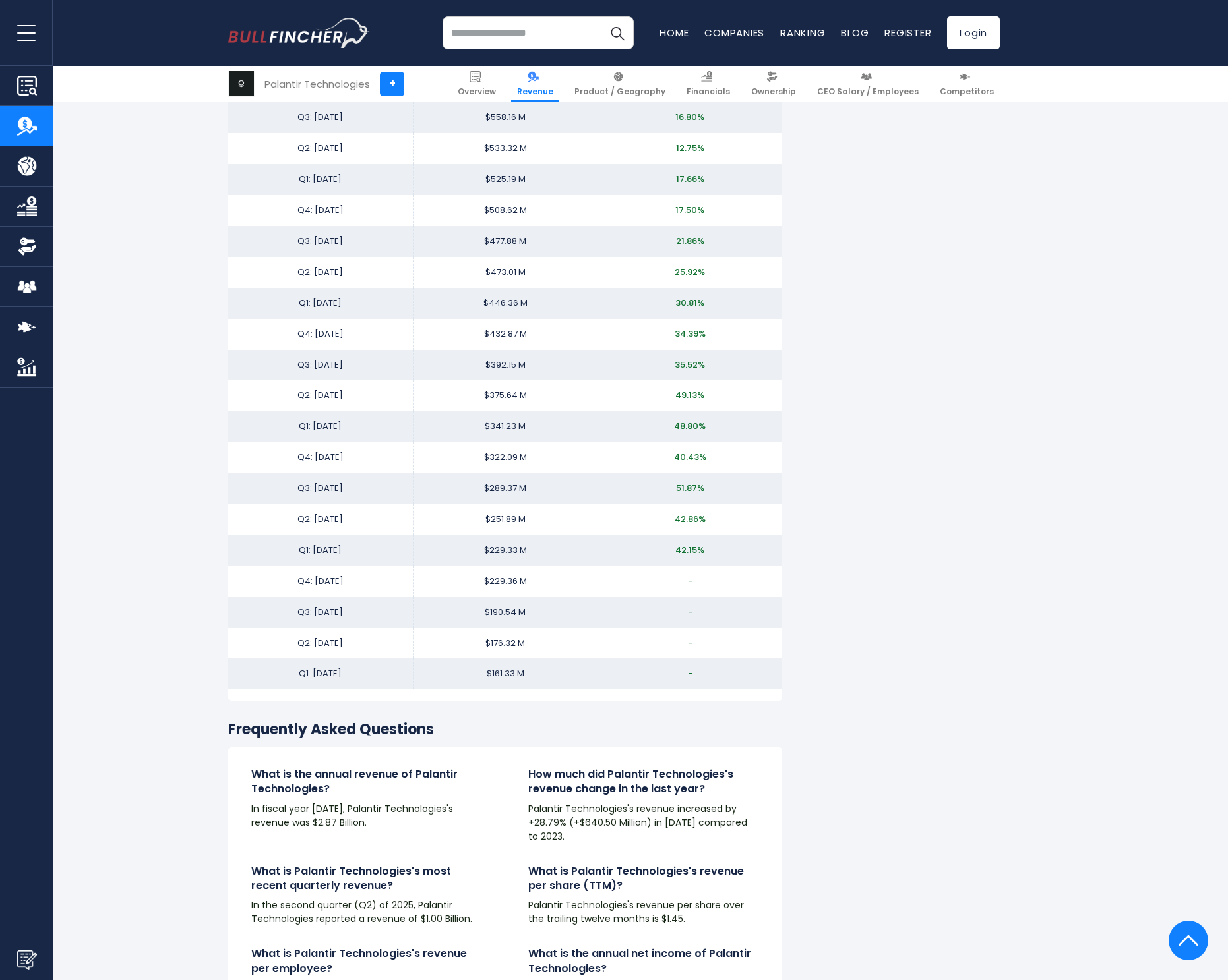
scroll to position [0, 0]
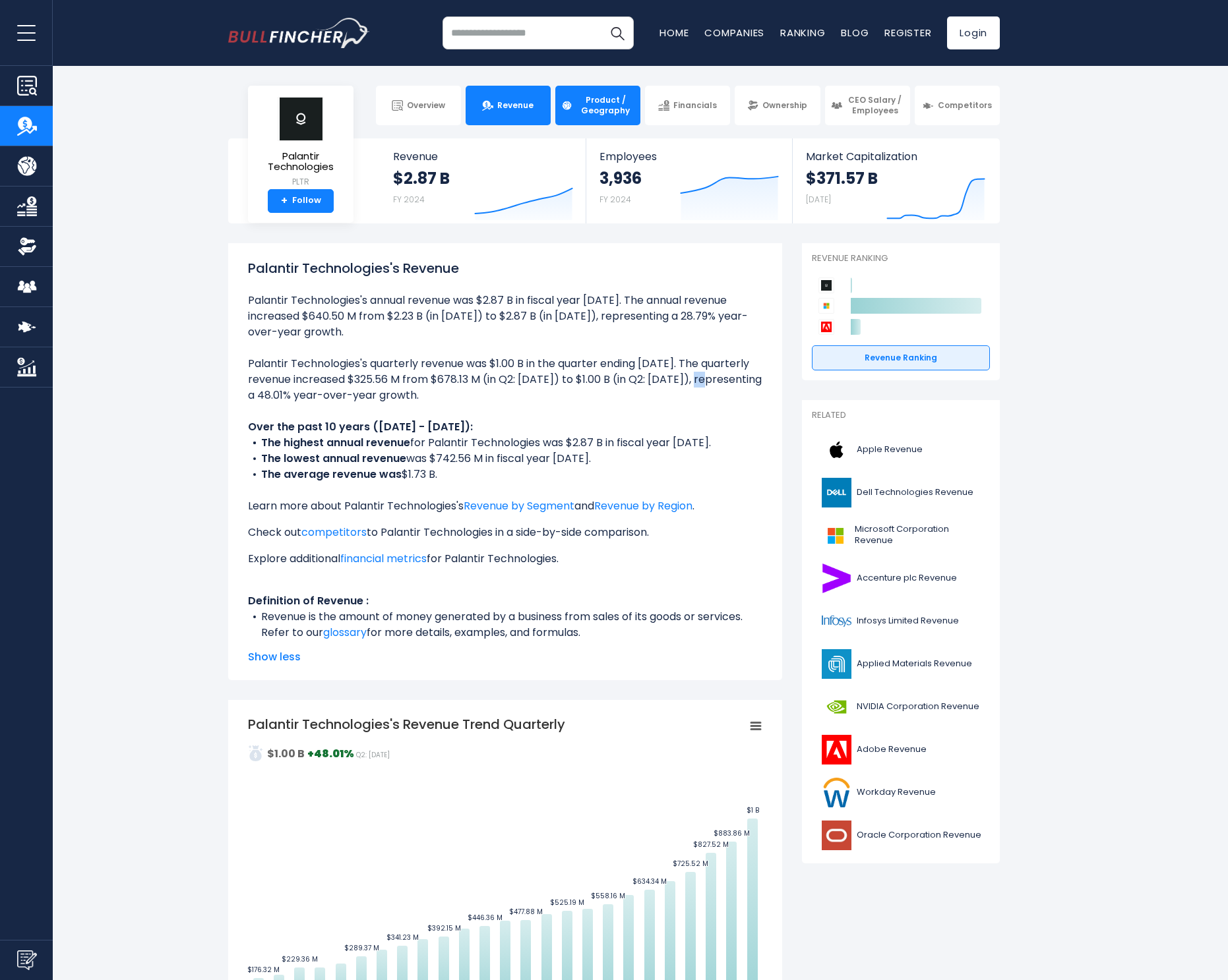
click at [592, 110] on span "Product / Geography" at bounding box center [606, 106] width 58 height 21
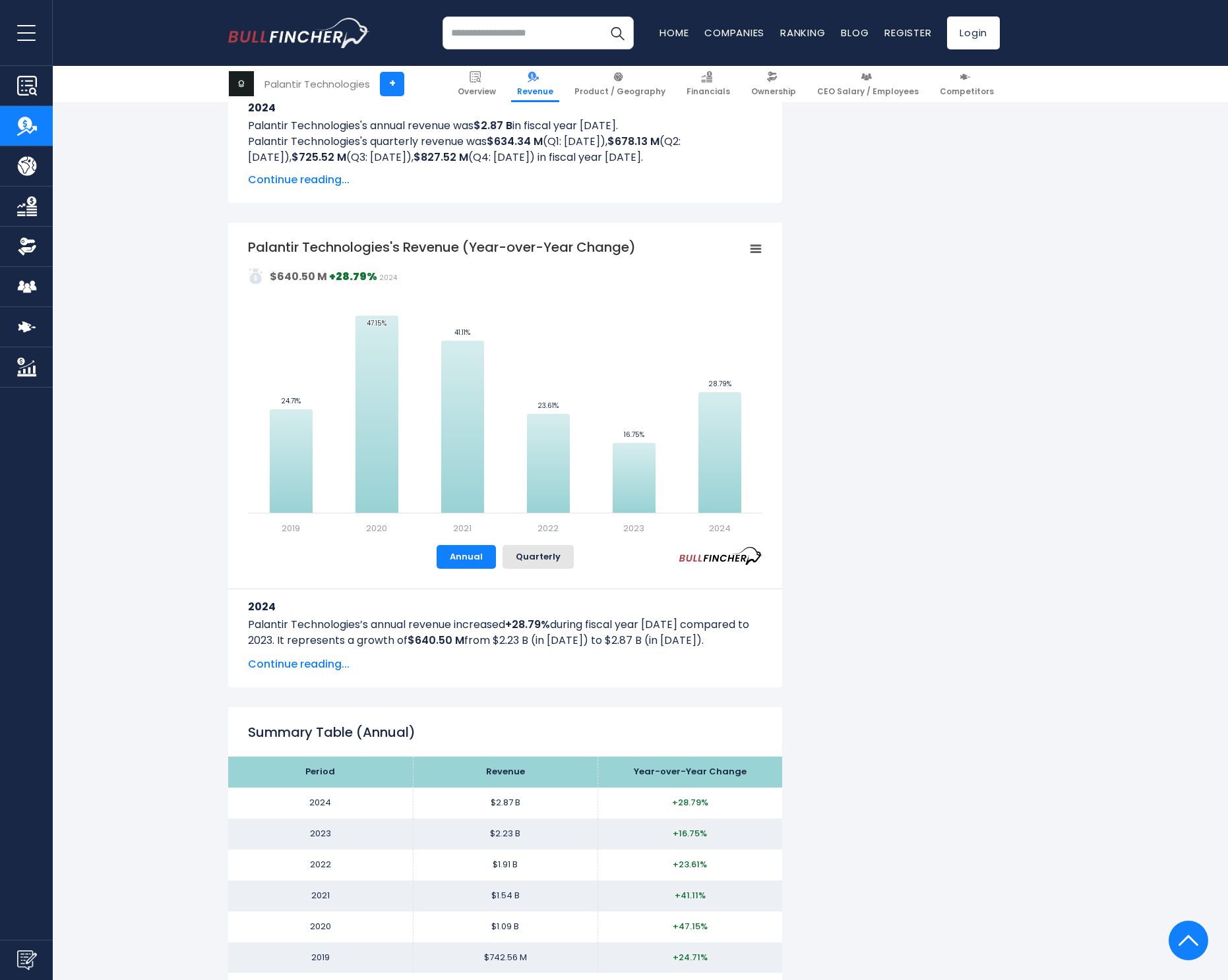
scroll to position [1010, 0]
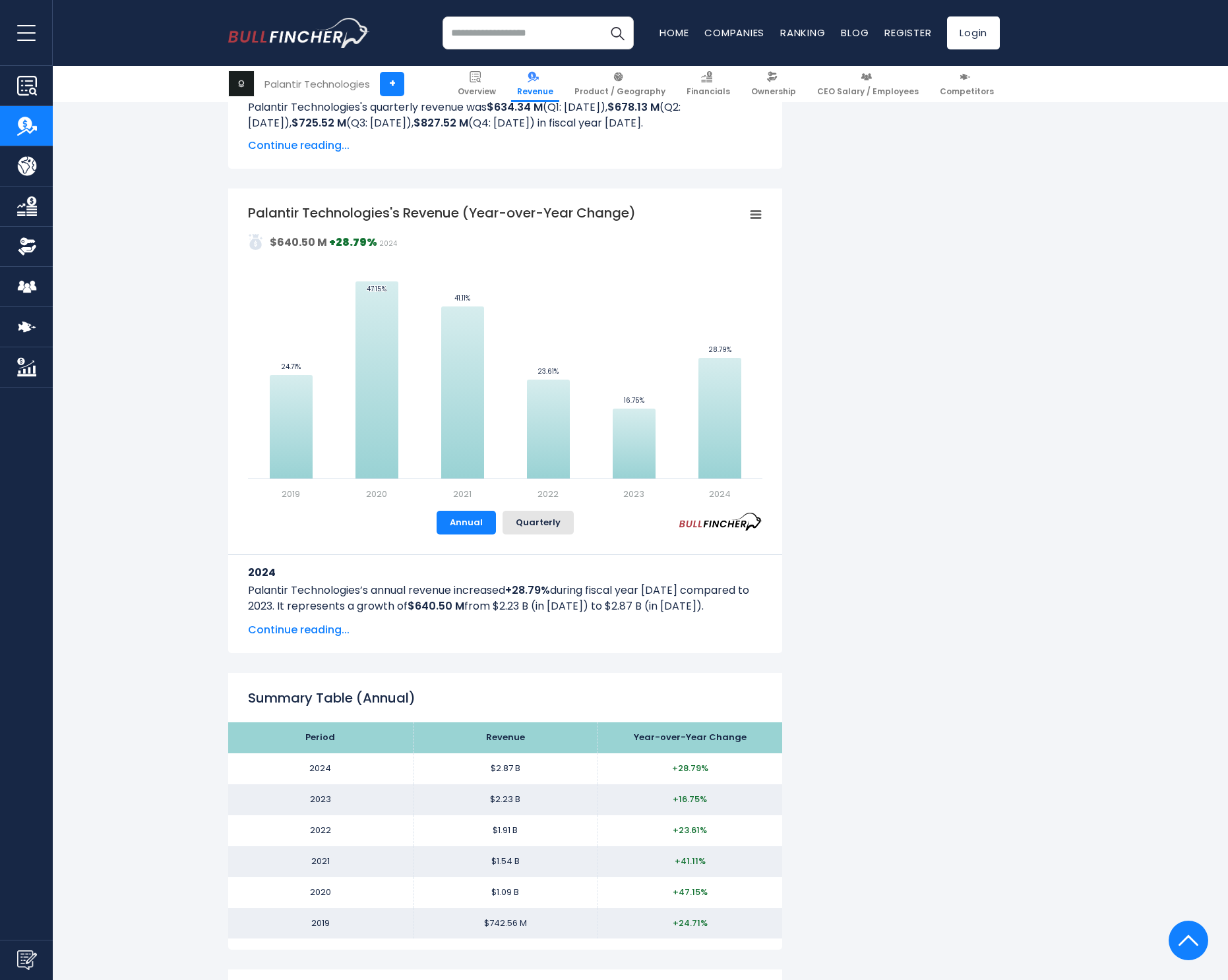
click at [307, 633] on span "Continue reading..." at bounding box center [505, 630] width 514 height 16
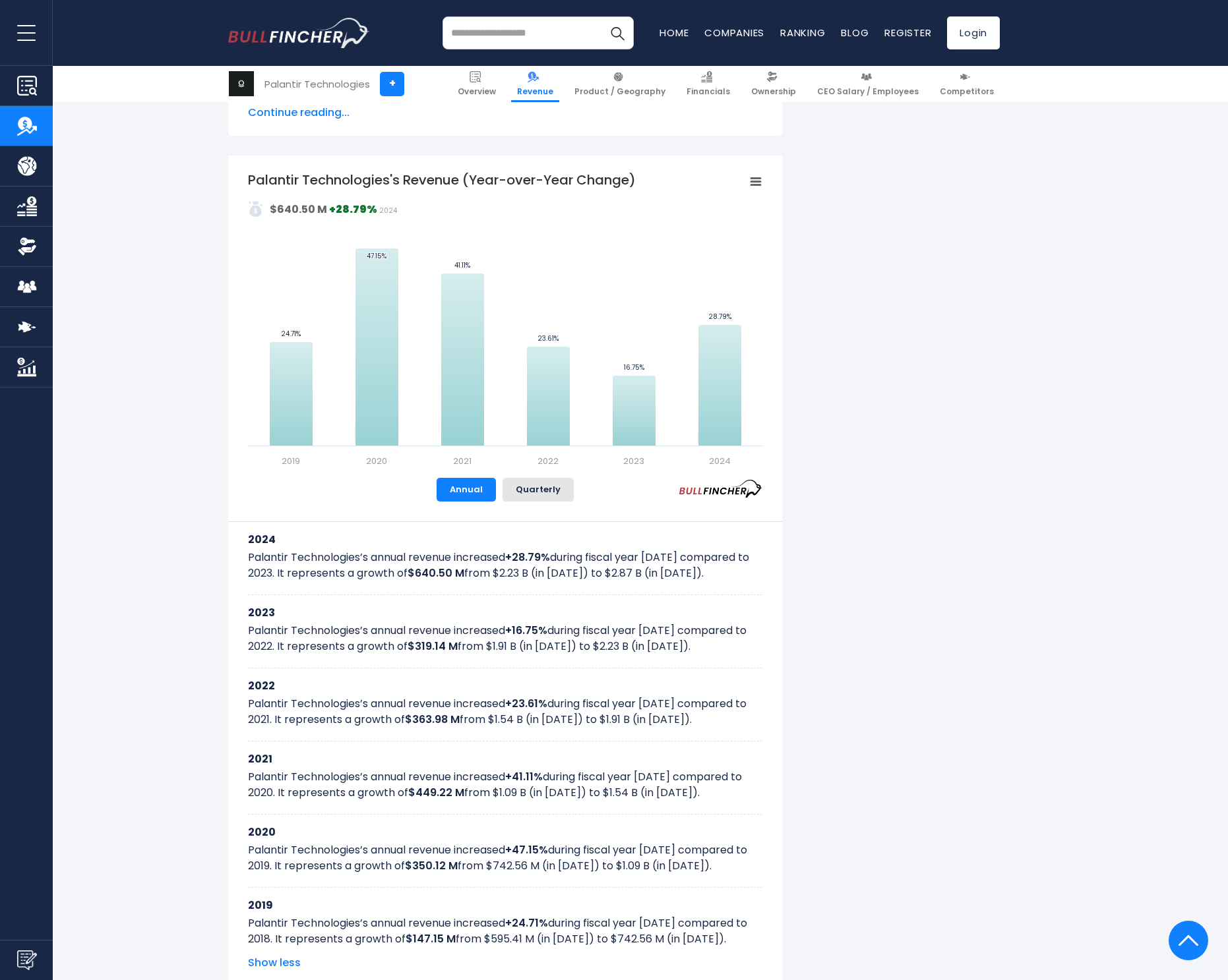
scroll to position [1114, 0]
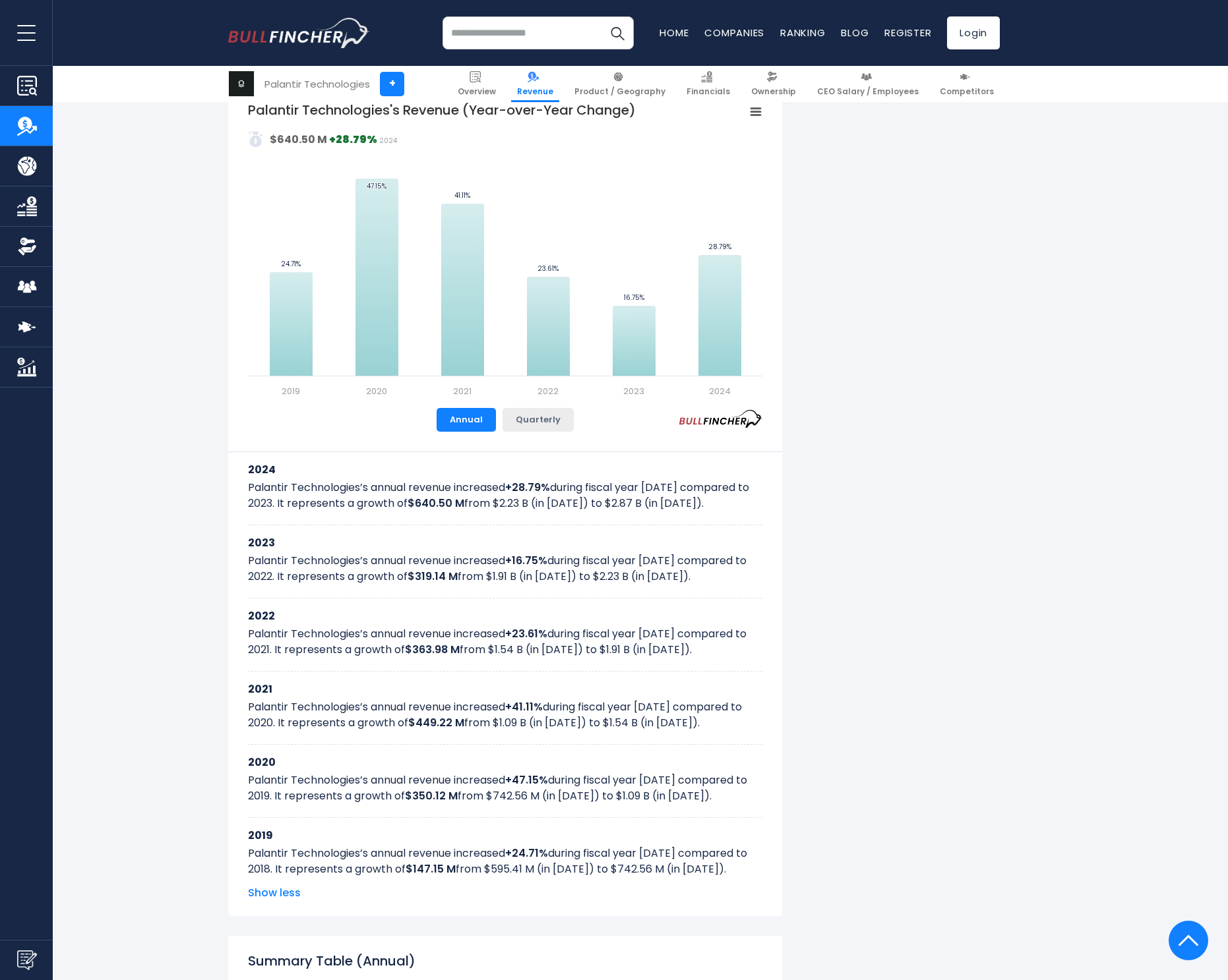
click at [547, 428] on button "Quarterly" at bounding box center [538, 420] width 71 height 24
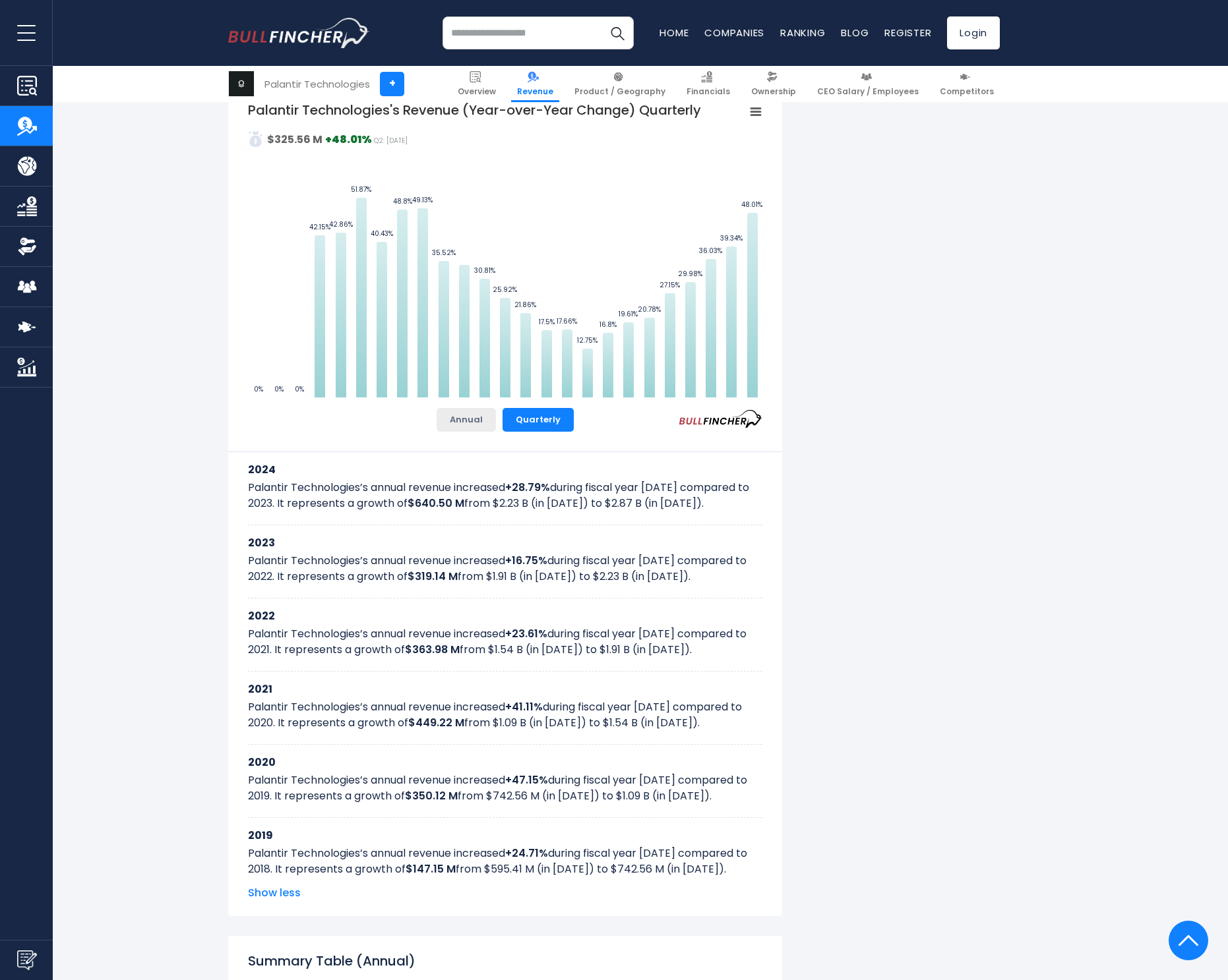
click at [479, 418] on button "Annual" at bounding box center [466, 420] width 59 height 24
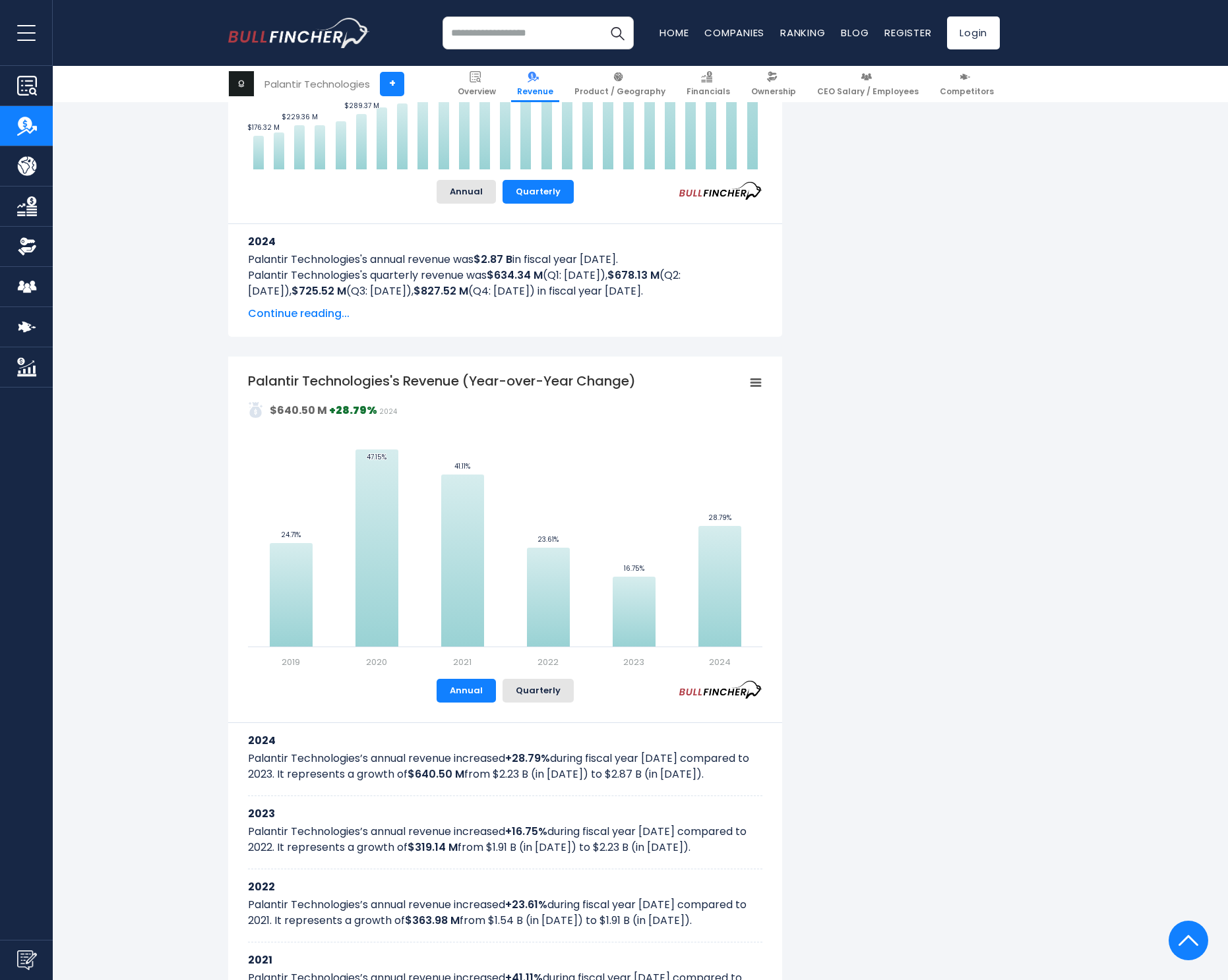
scroll to position [547, 0]
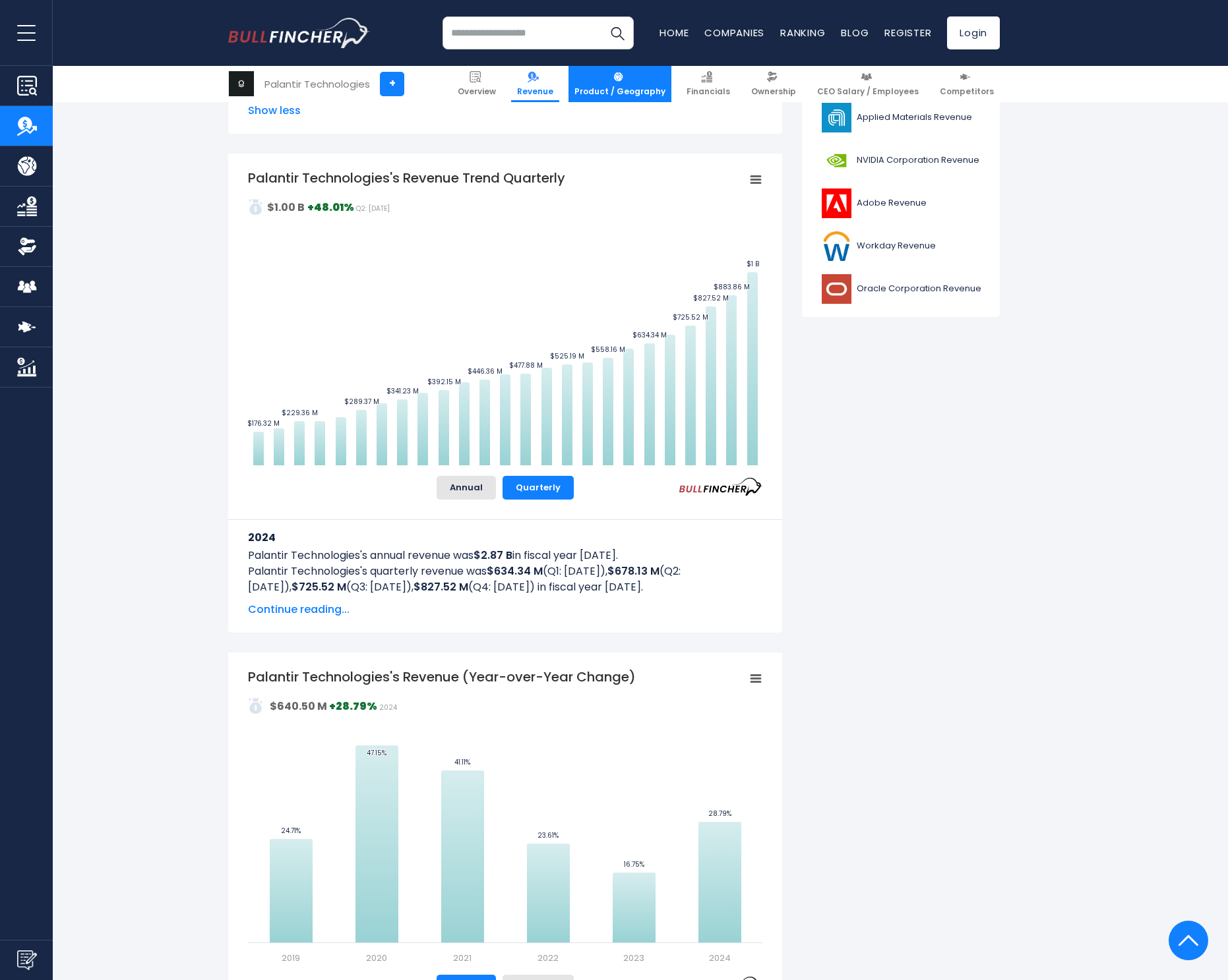
click at [634, 91] on span "Product / Geography" at bounding box center [620, 91] width 91 height 10
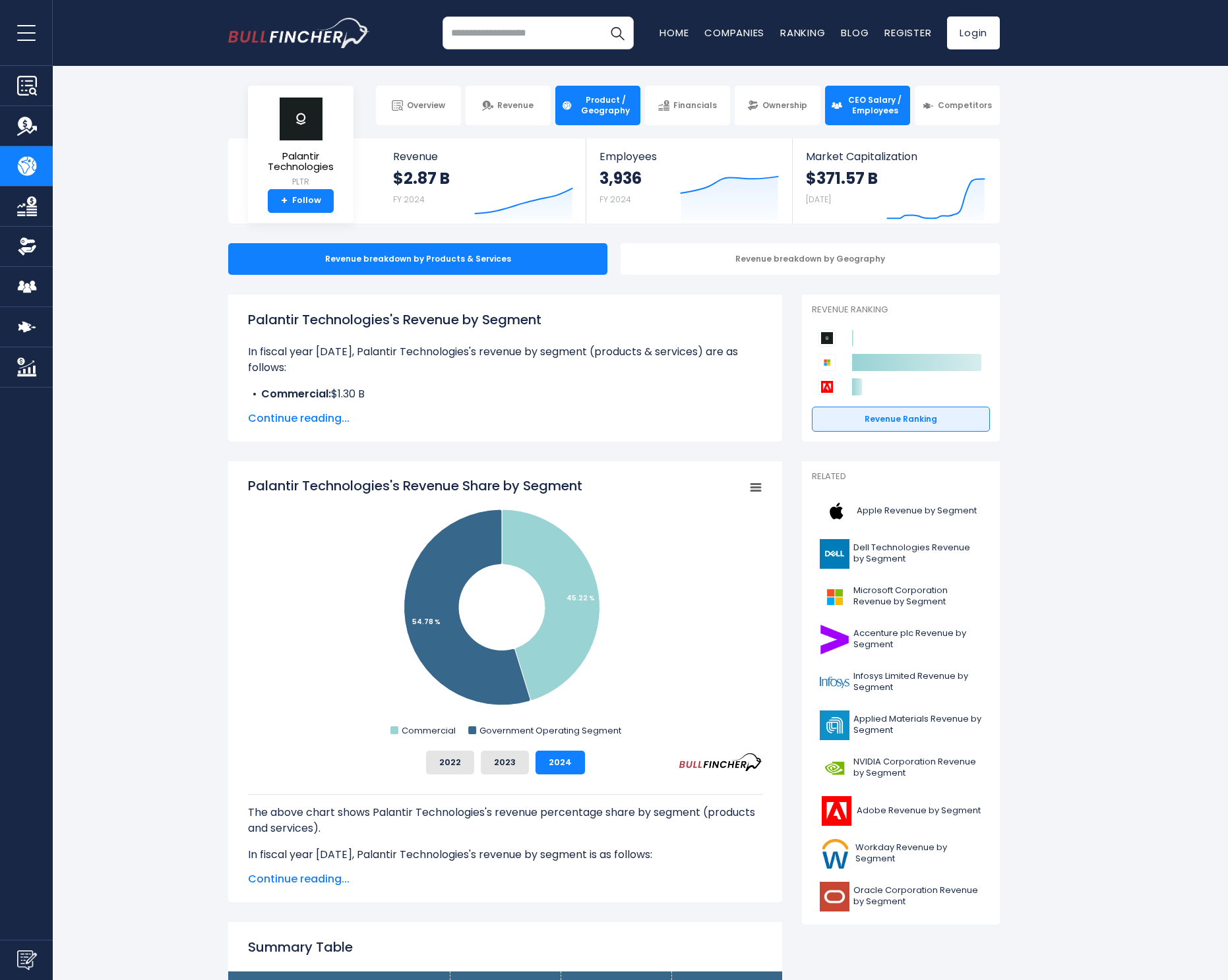
click at [868, 114] on span "CEO Salary / Employees" at bounding box center [875, 106] width 58 height 21
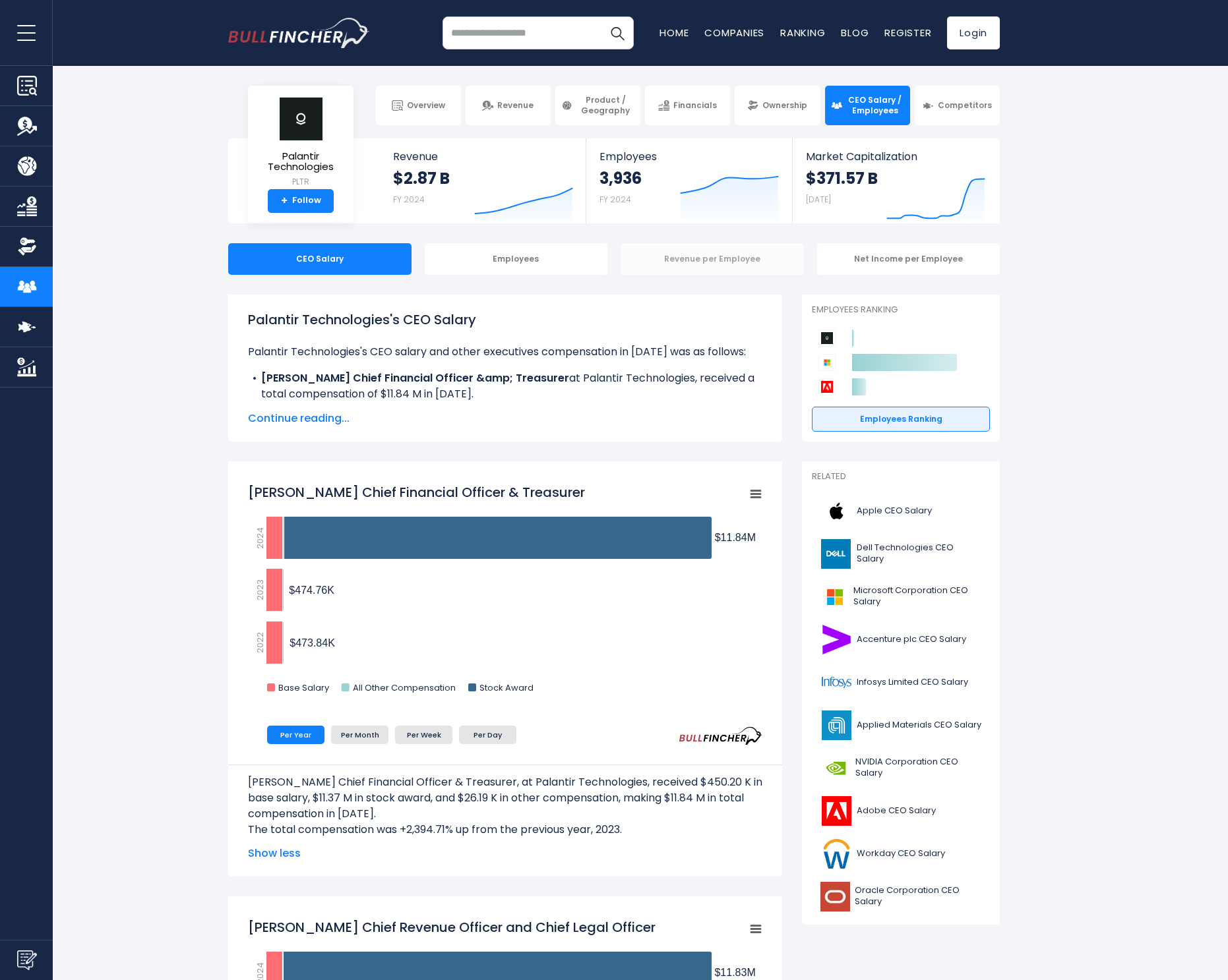
click at [711, 267] on div "Revenue per Employee" at bounding box center [712, 259] width 183 height 32
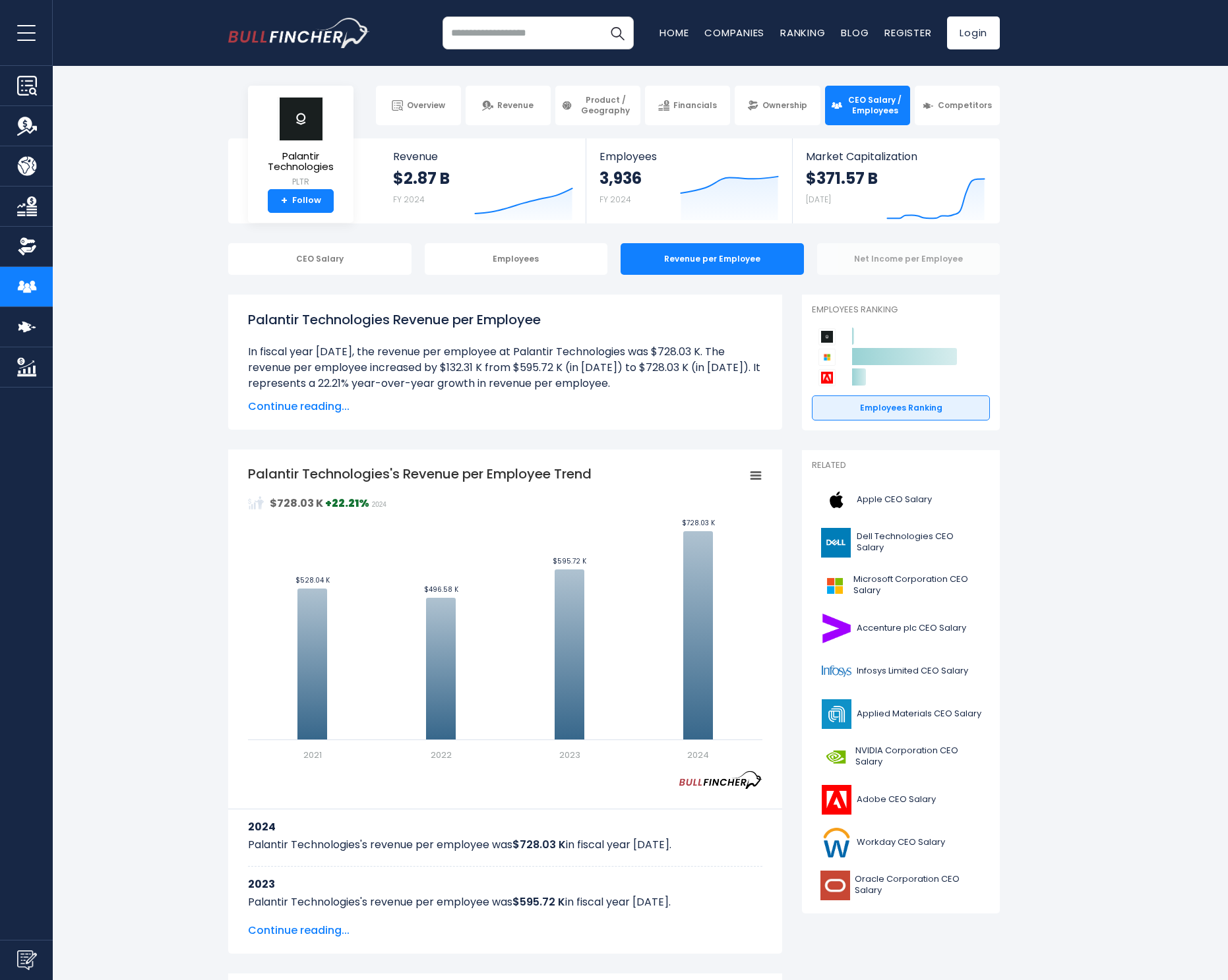
click at [901, 266] on div "Net Income per Employee" at bounding box center [908, 259] width 183 height 32
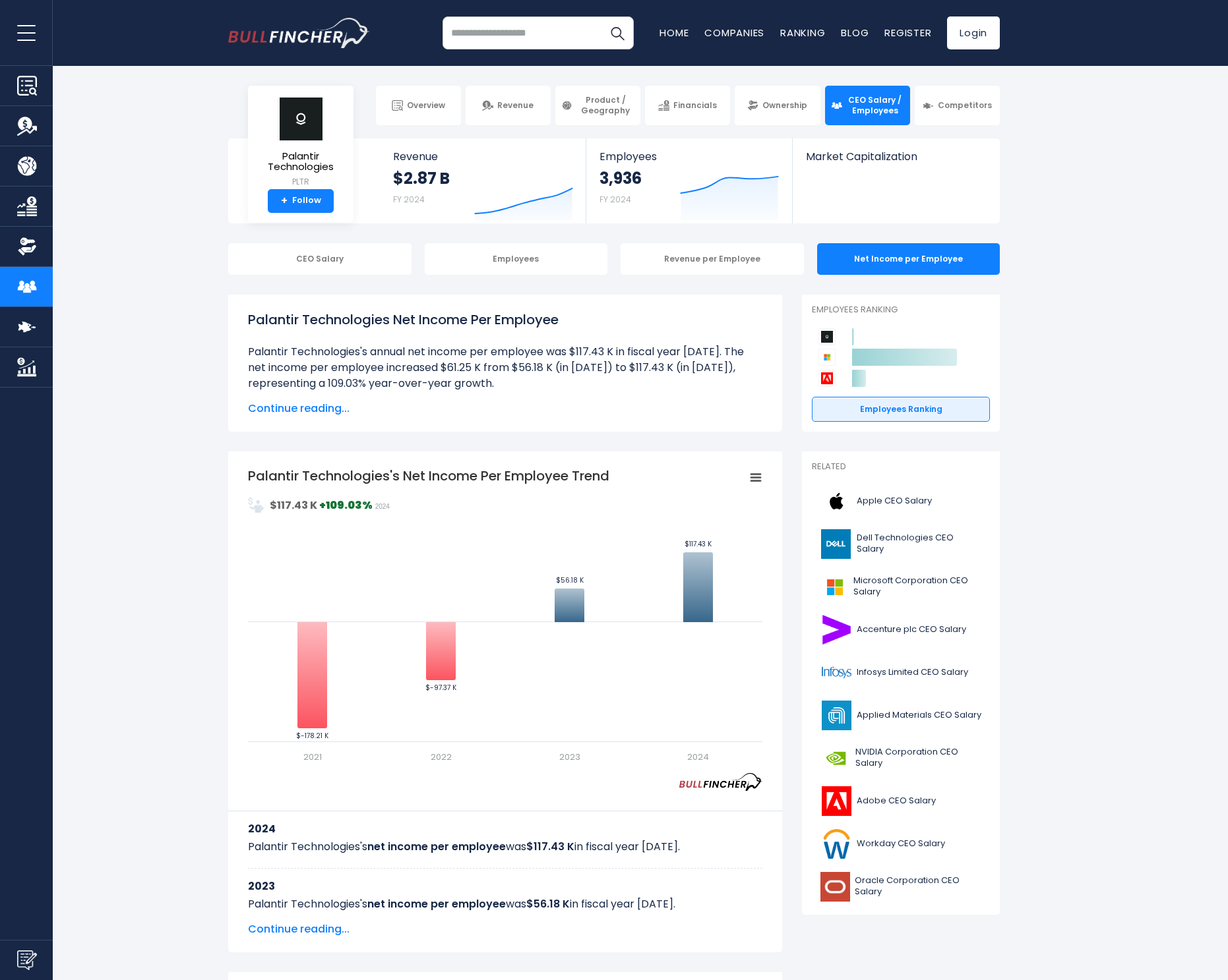
click at [945, 114] on link "Competitors" at bounding box center [957, 105] width 85 height 39
click at [972, 110] on span "Competitors" at bounding box center [965, 105] width 54 height 10
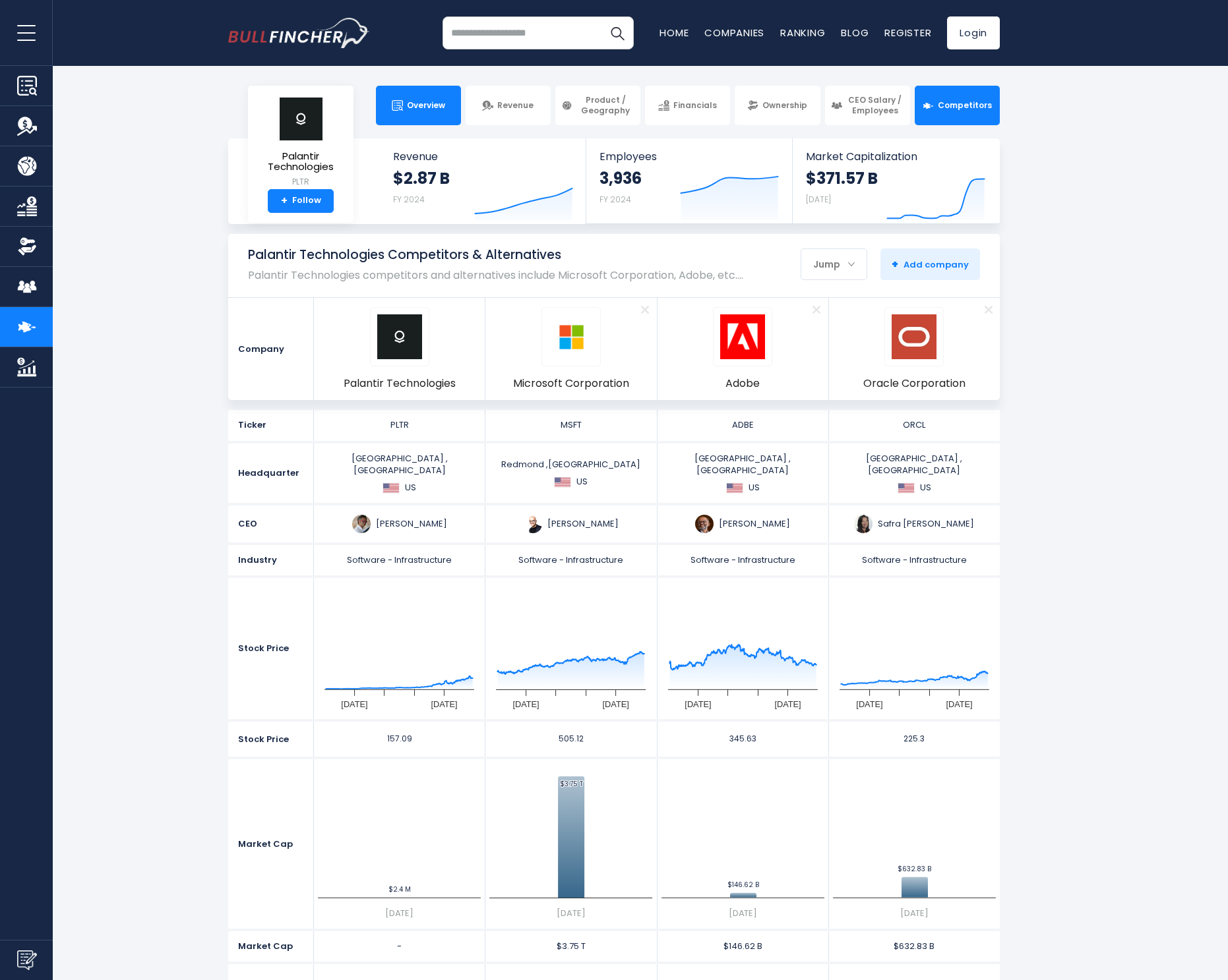
click at [415, 101] on span "Overview" at bounding box center [426, 105] width 38 height 10
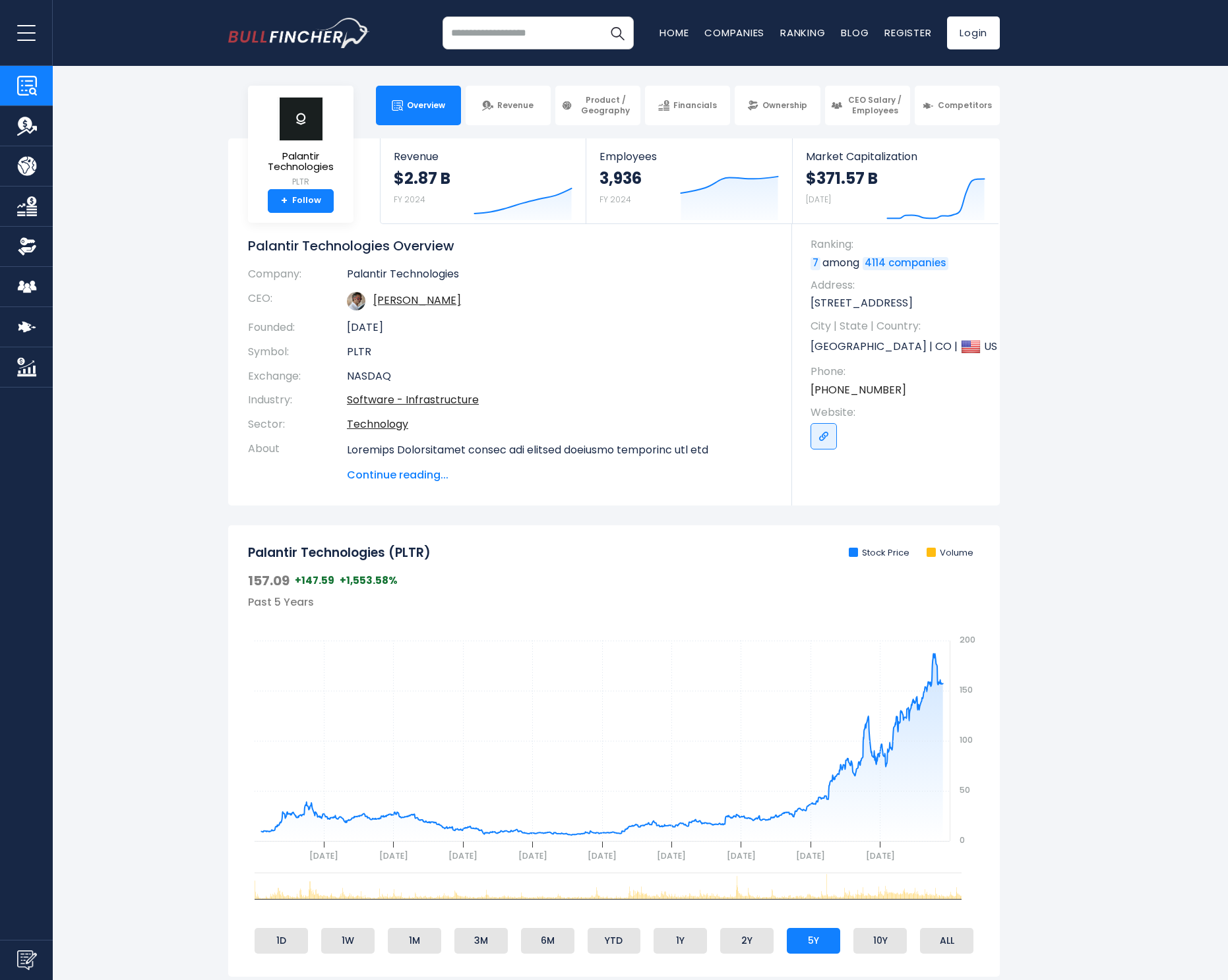
click at [219, 218] on div "Palantir Technologies PLTR + Follow Revenue $2.87 B FY 2024 Created with Highch…" at bounding box center [614, 322] width 791 height 368
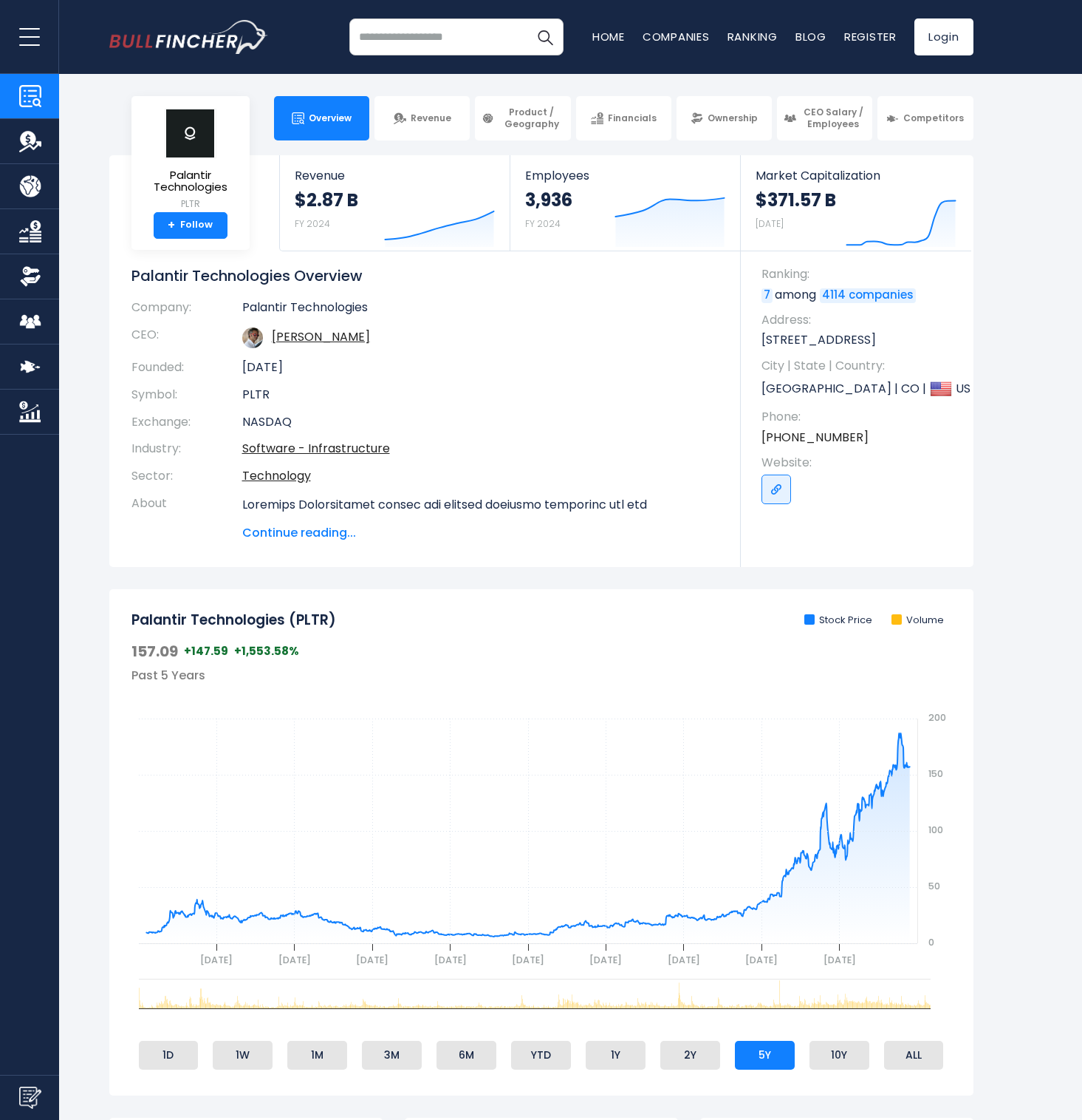
click at [1044, 386] on section "Palantir Technologies PLTR + Follow Revenue $2.87 B FY 2024 Created with Highch…" at bounding box center [541, 361] width 1082 height 412
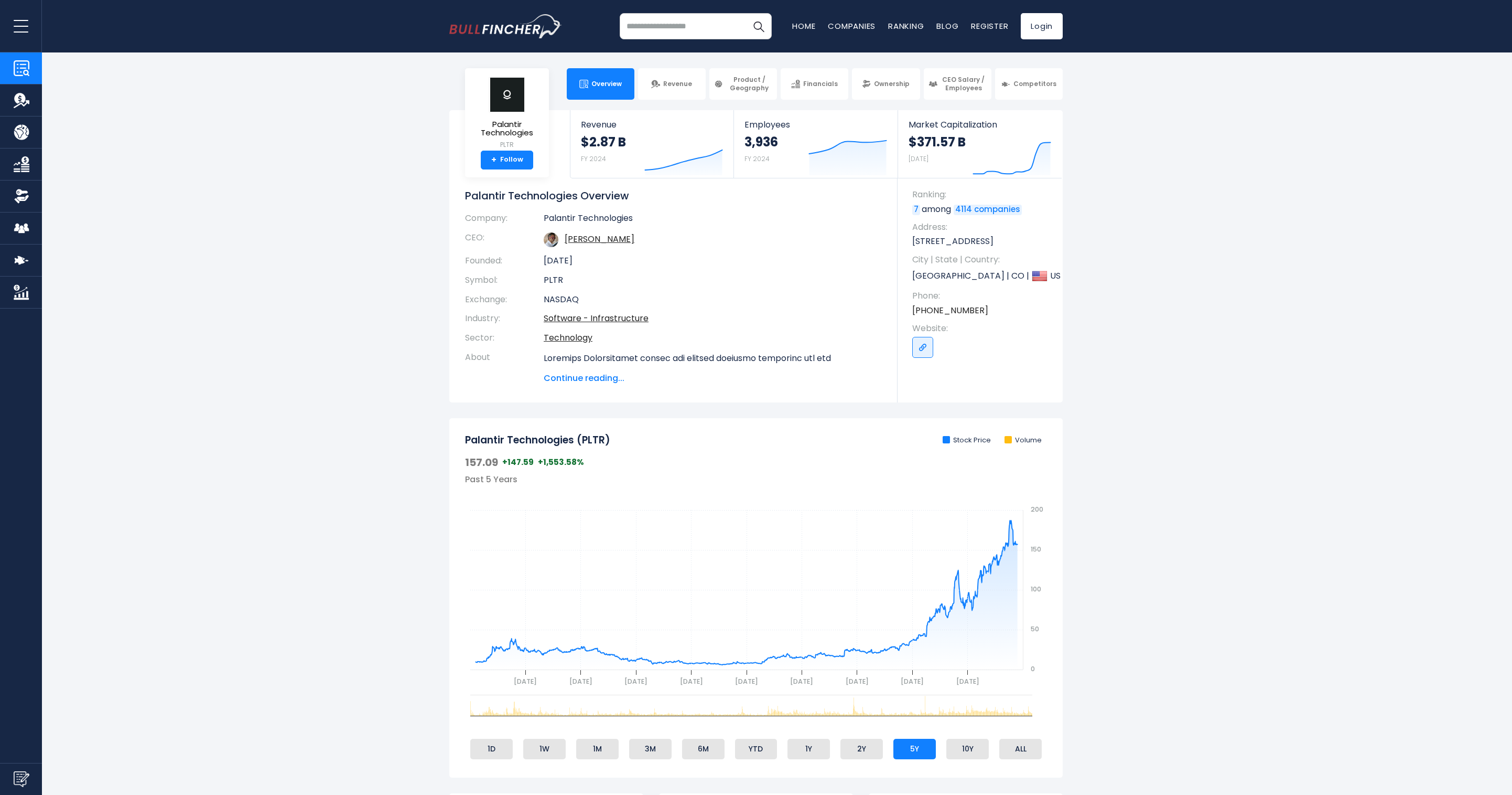
click at [258, 150] on section "Palantir Technologies PLTR + Follow Revenue $2.87 B FY 2024 Created with Highch…" at bounding box center [756, 256] width 1512 height 292
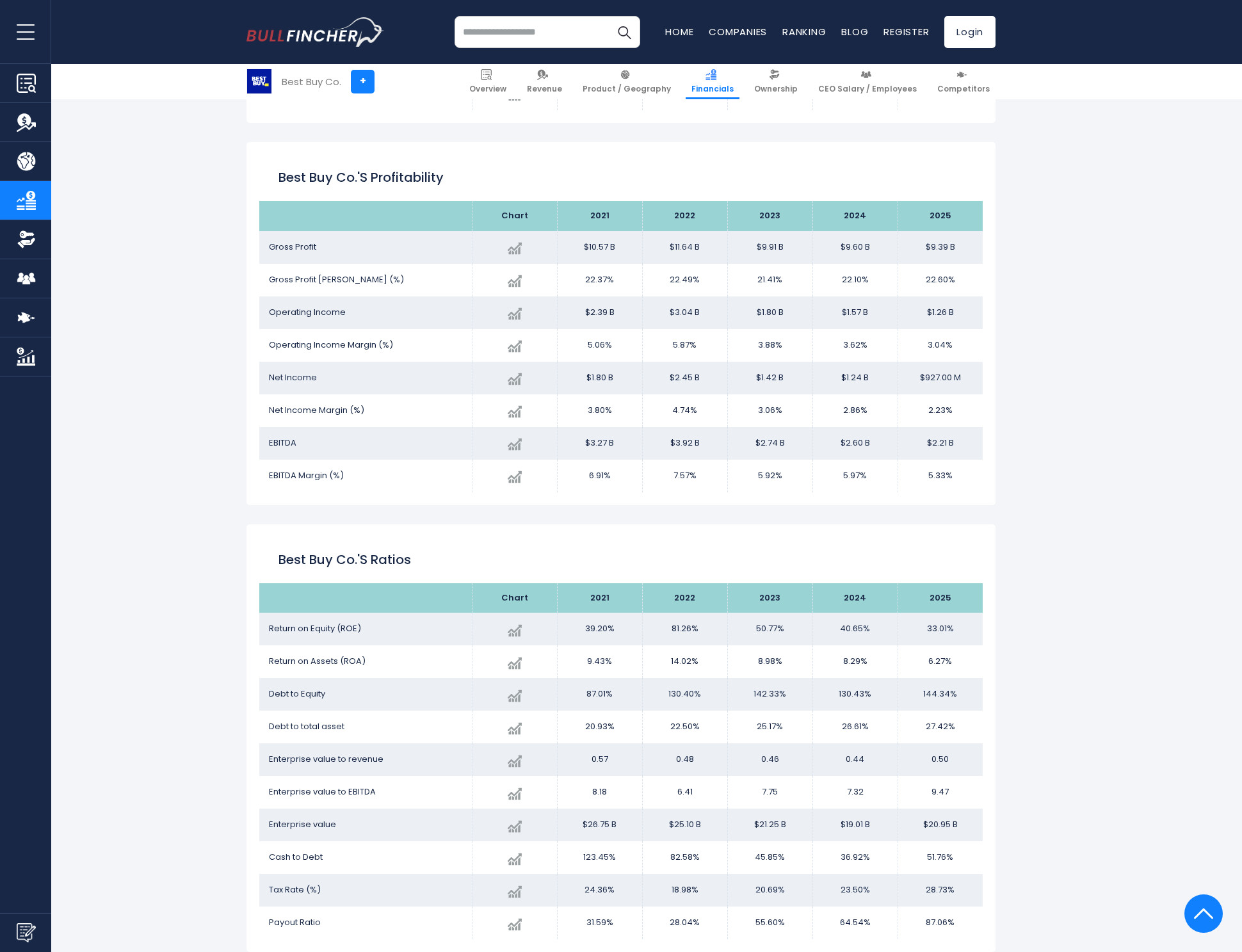
scroll to position [1836, 0]
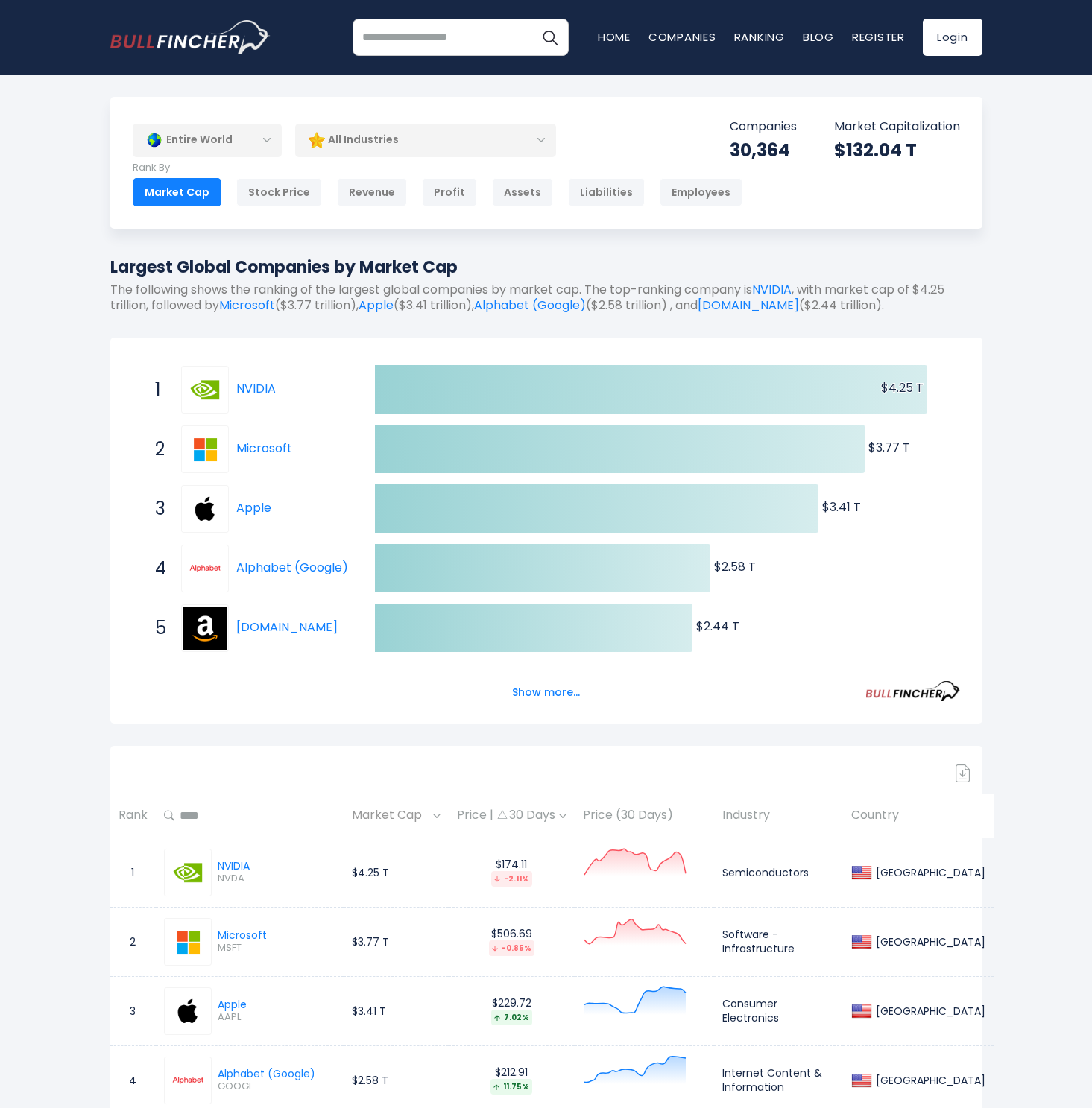
click at [685, 34] on link "Companies" at bounding box center [682, 36] width 68 height 15
click at [683, 35] on link "Companies" at bounding box center [682, 36] width 68 height 15
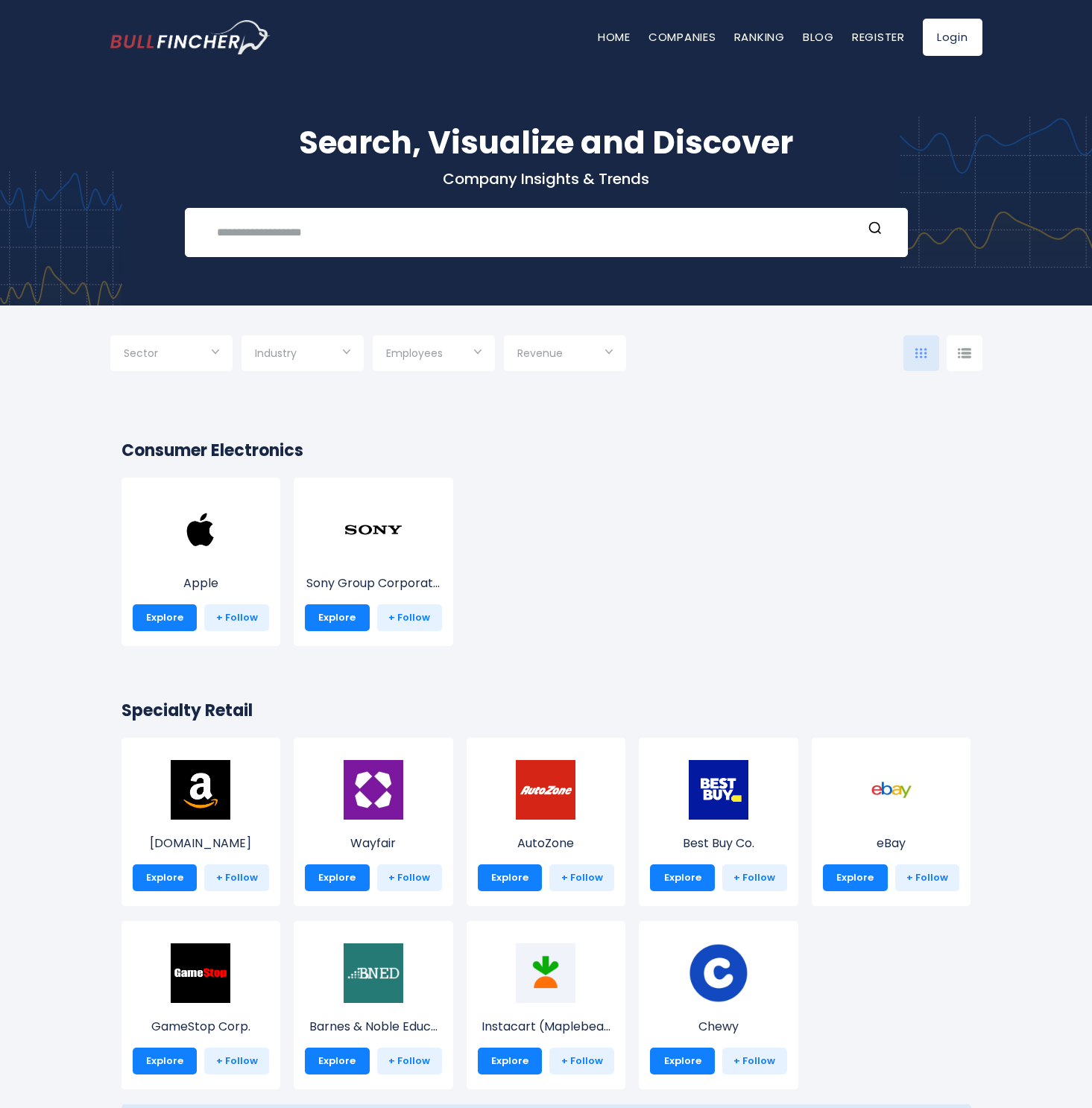
click at [169, 617] on link "Explore" at bounding box center [166, 618] width 65 height 27
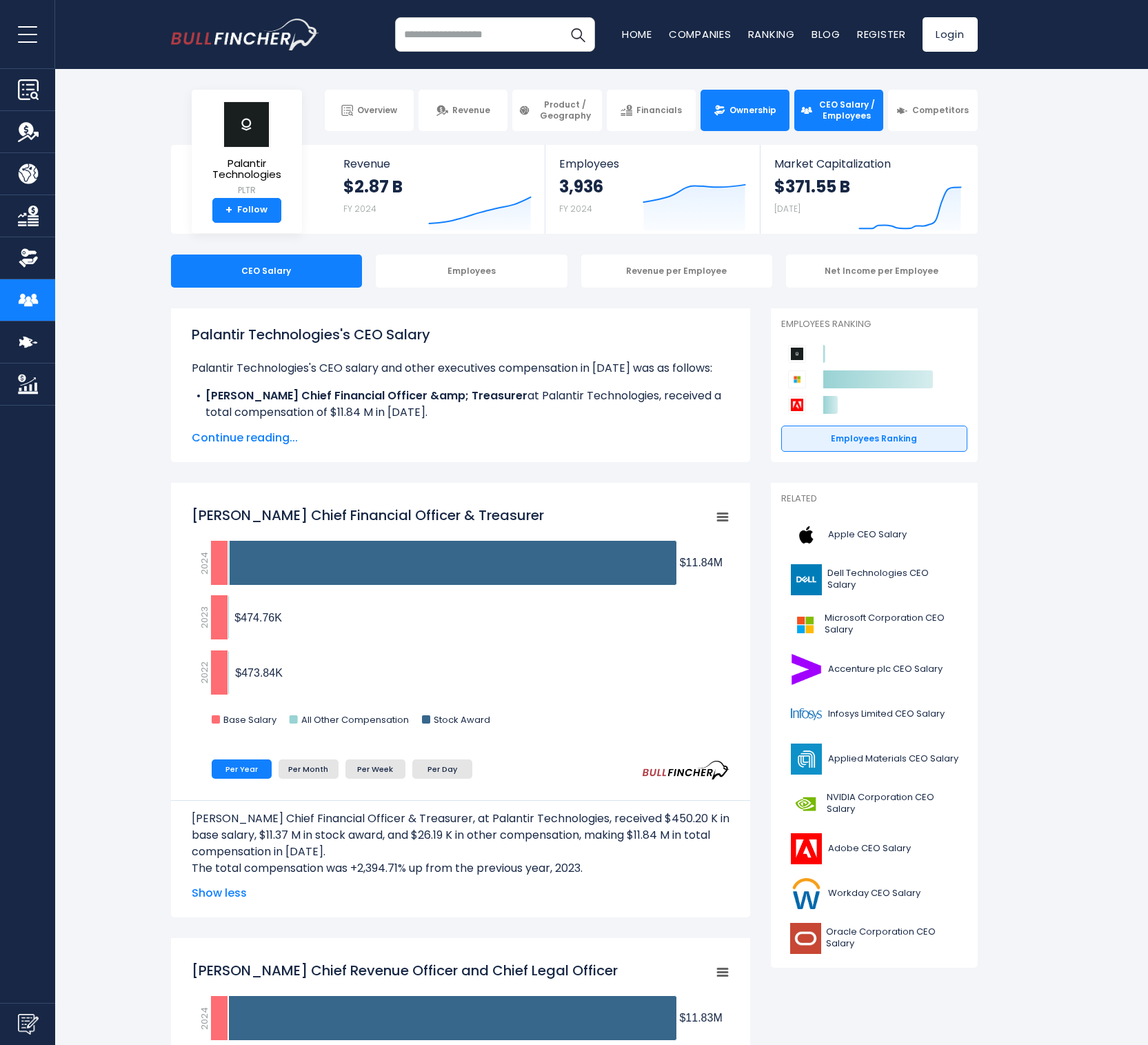
click at [739, 121] on link "Ownership" at bounding box center [745, 110] width 89 height 41
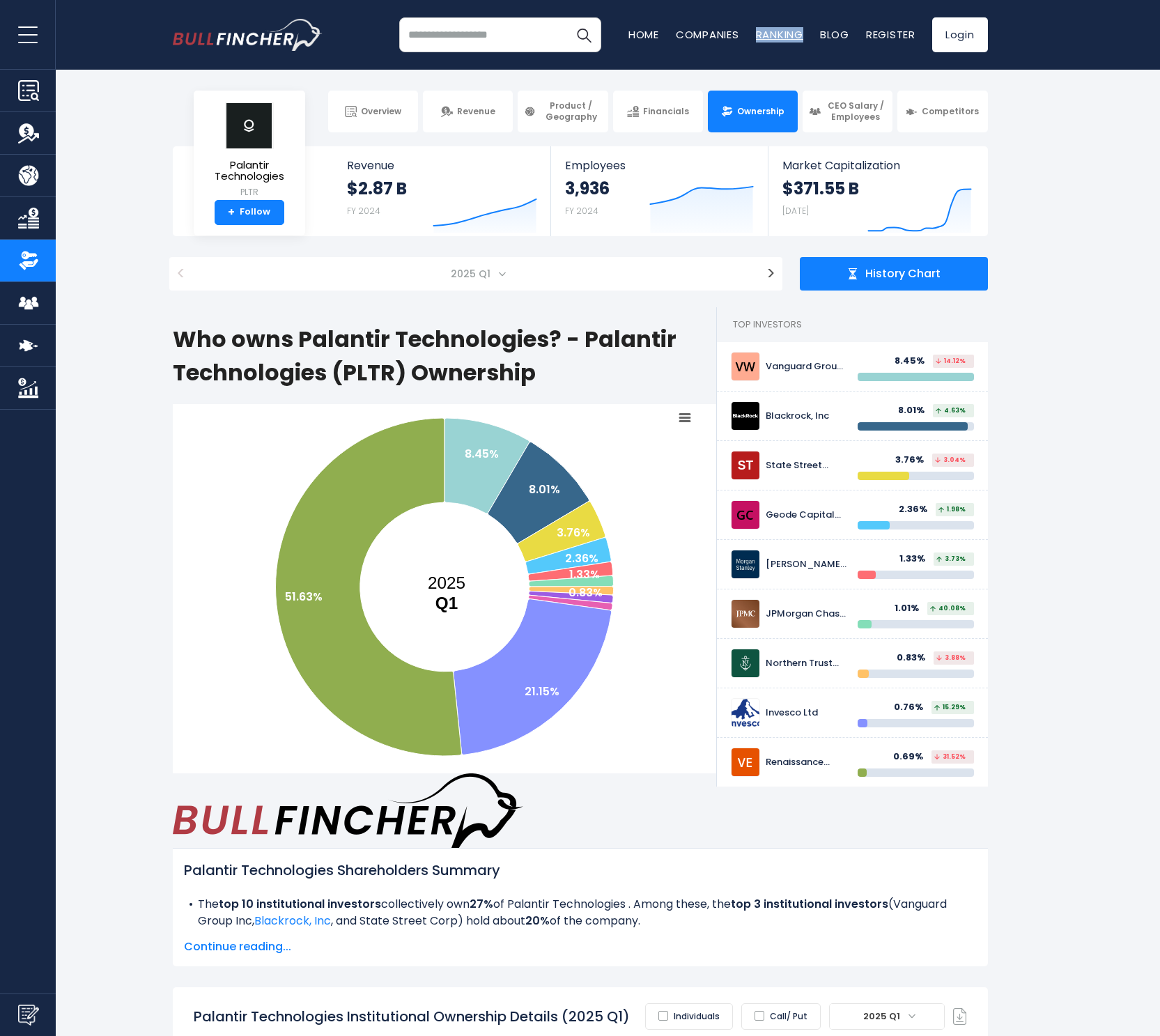
click at [778, 38] on link "Ranking" at bounding box center [779, 34] width 47 height 14
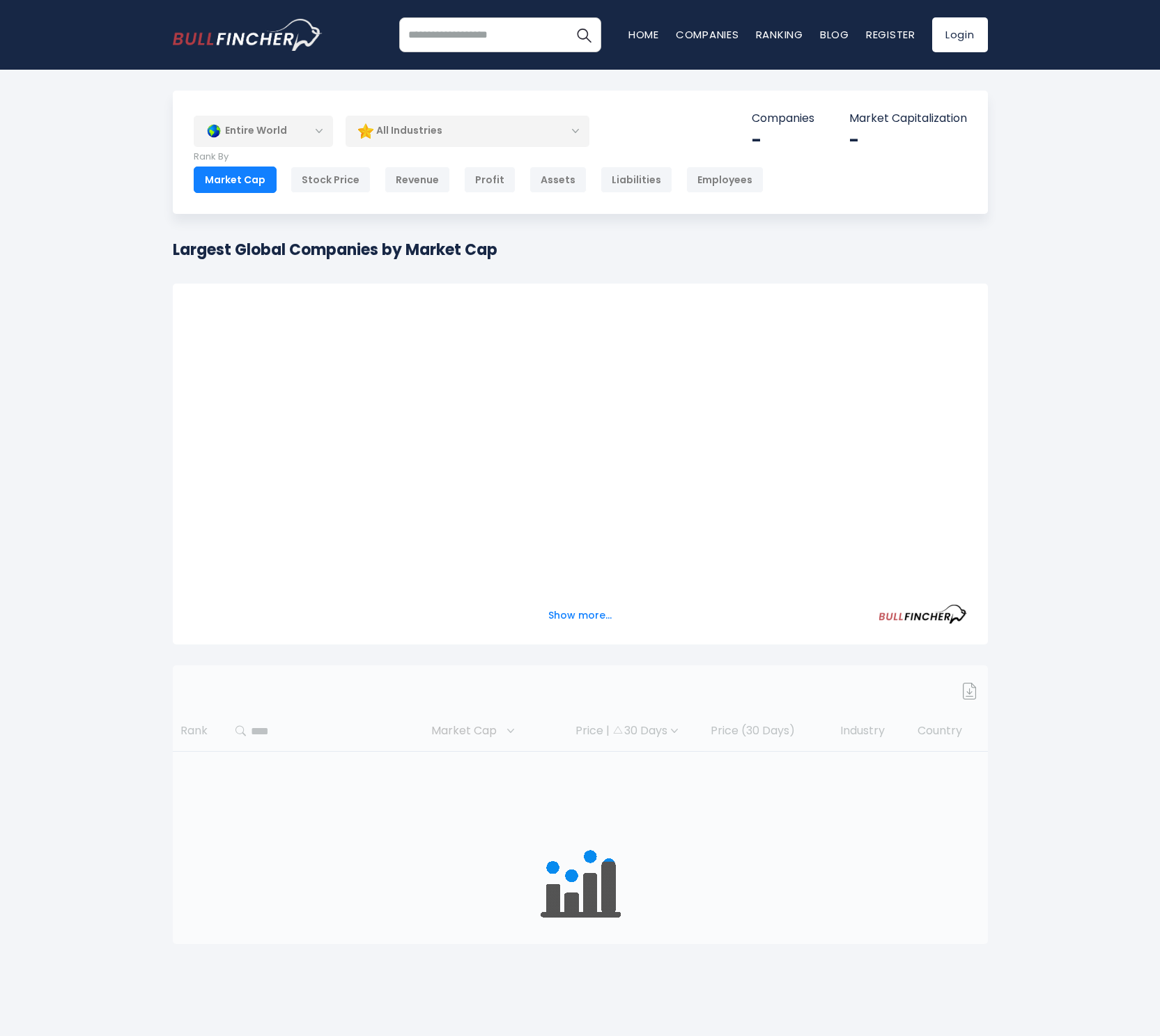
click at [281, 729] on div at bounding box center [580, 804] width 815 height 278
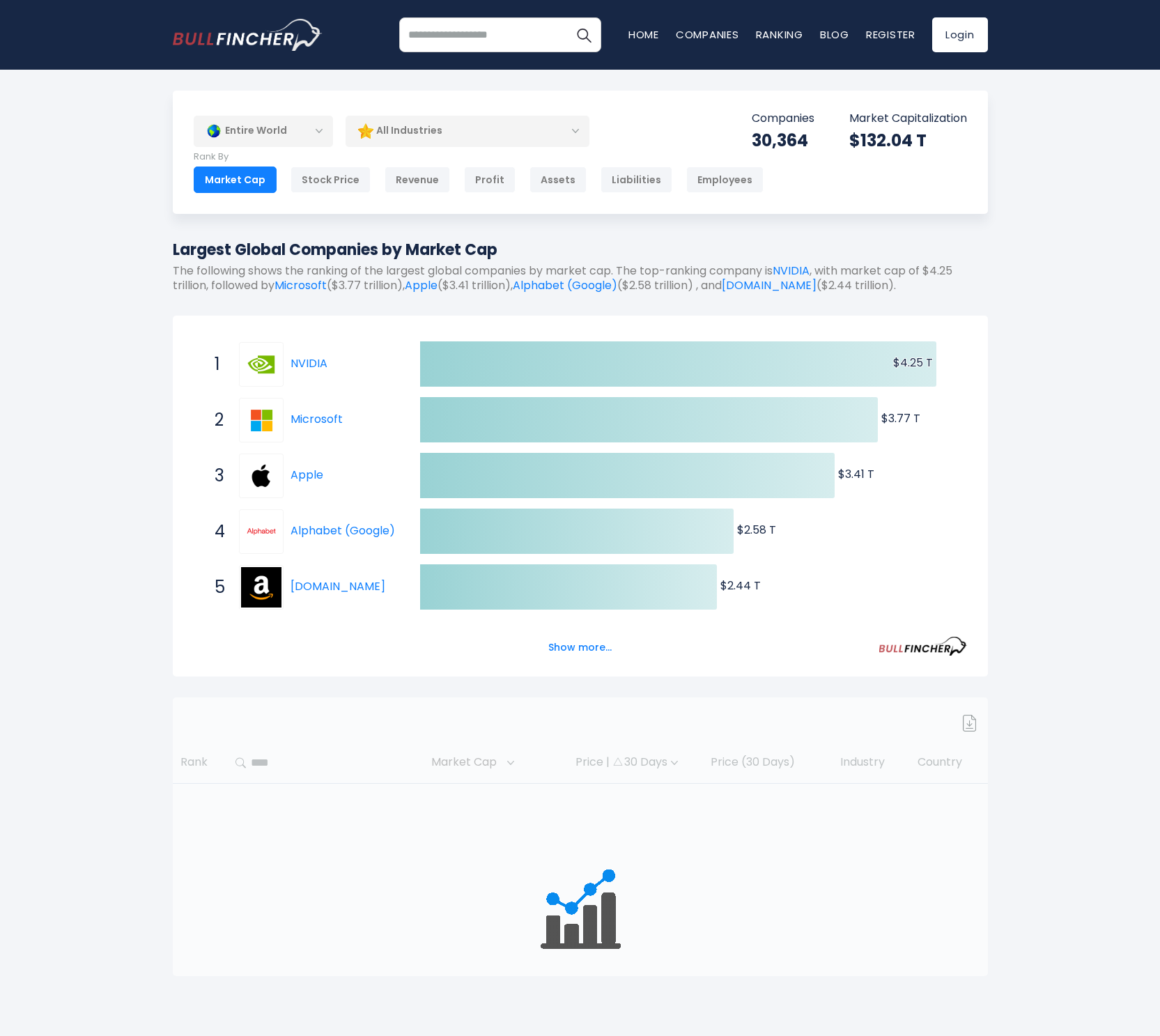
click at [262, 763] on div at bounding box center [580, 836] width 815 height 278
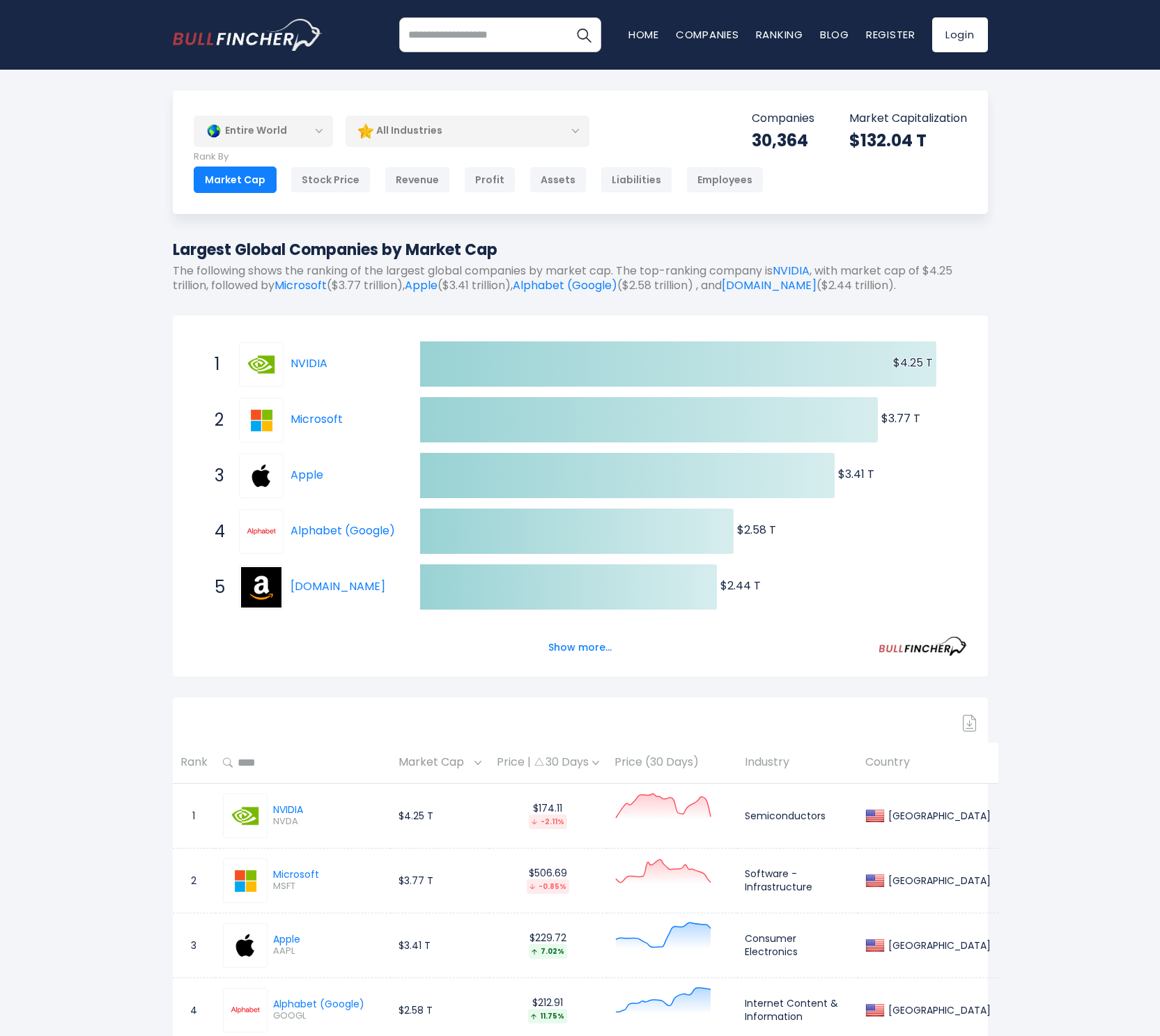
click at [262, 760] on input "text" at bounding box center [307, 763] width 150 height 25
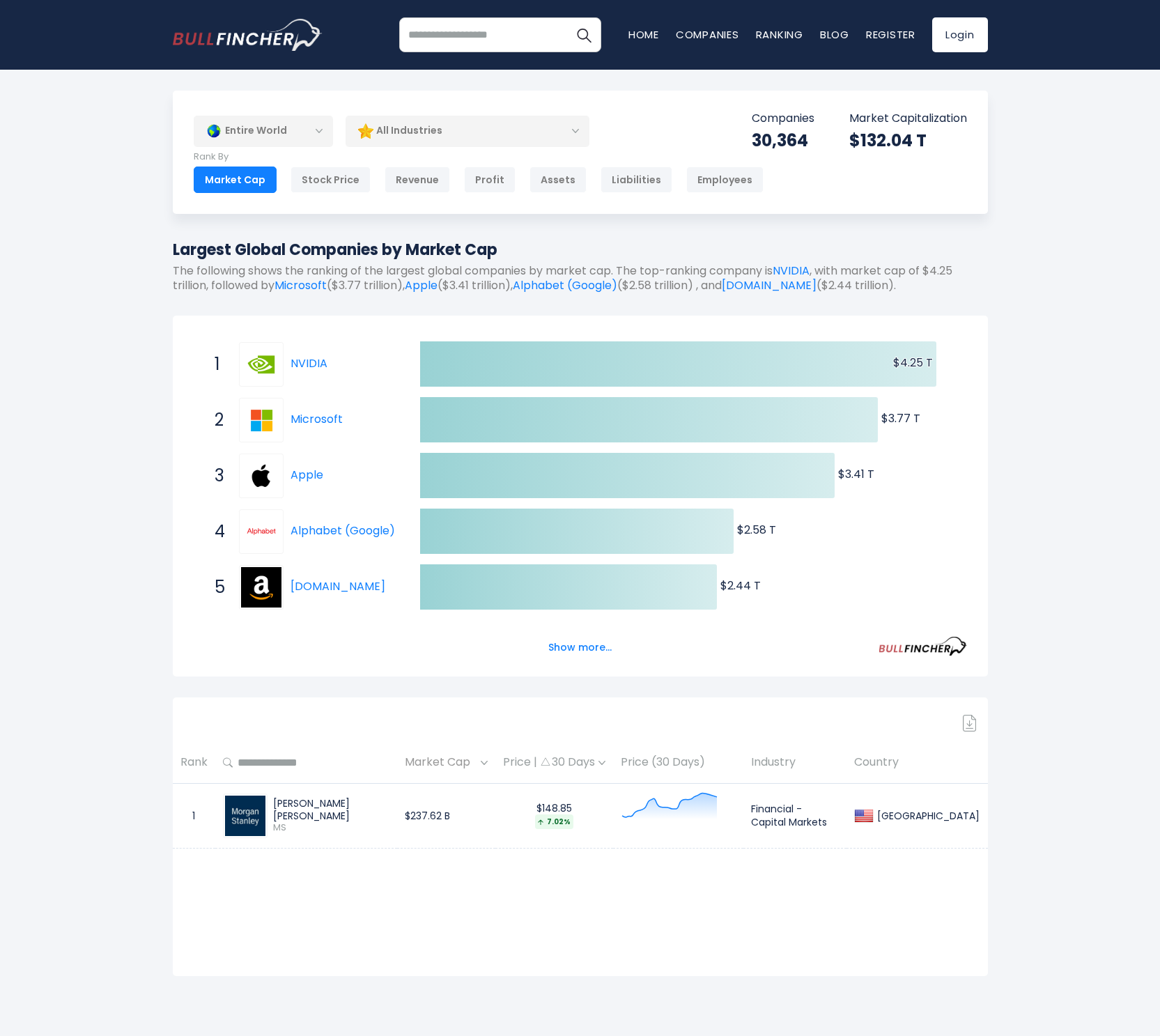
type input "**********"
click at [322, 810] on div "[PERSON_NAME] [PERSON_NAME]" at bounding box center [332, 810] width 117 height 25
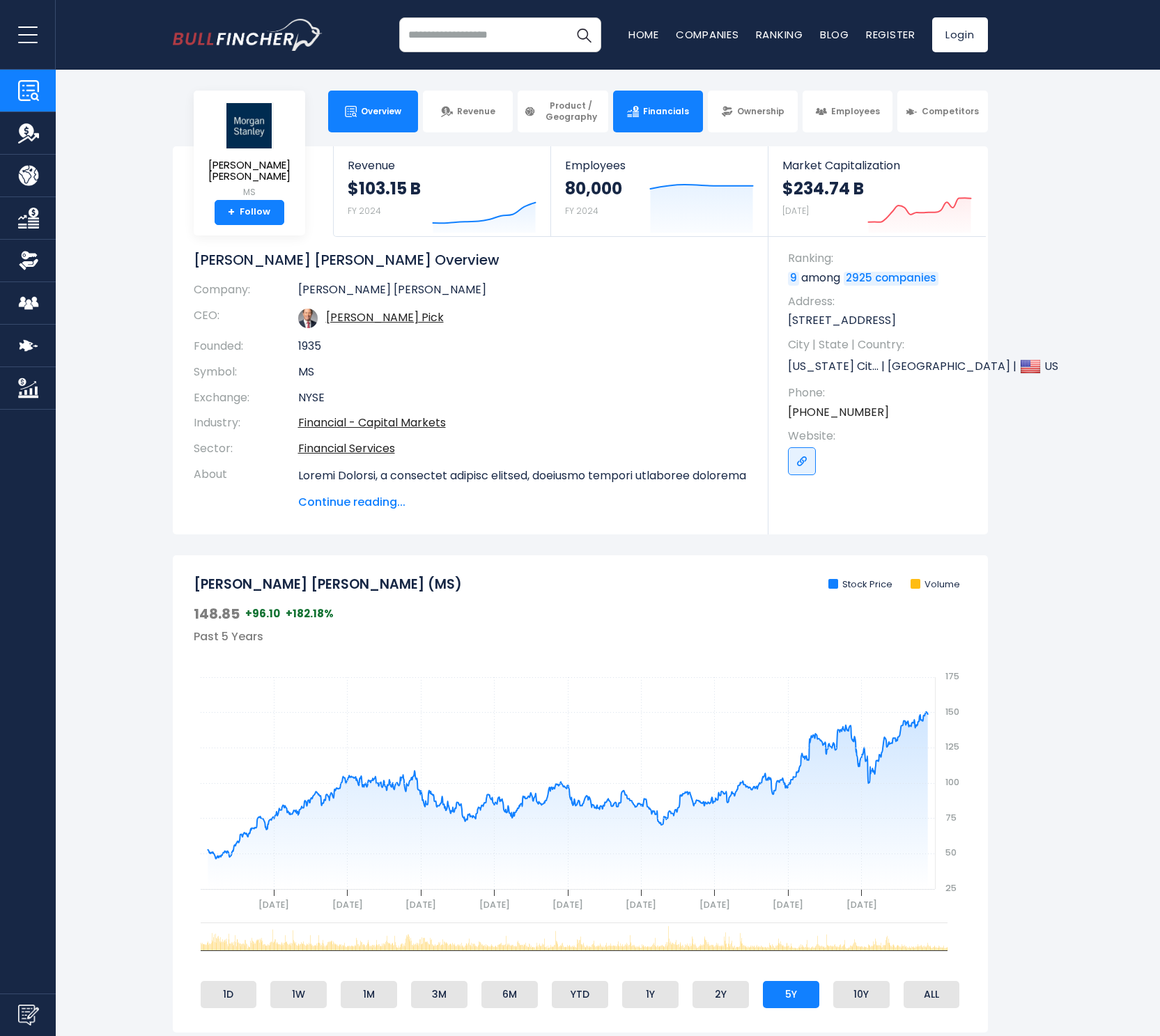
click at [673, 124] on link "Financials" at bounding box center [658, 111] width 90 height 41
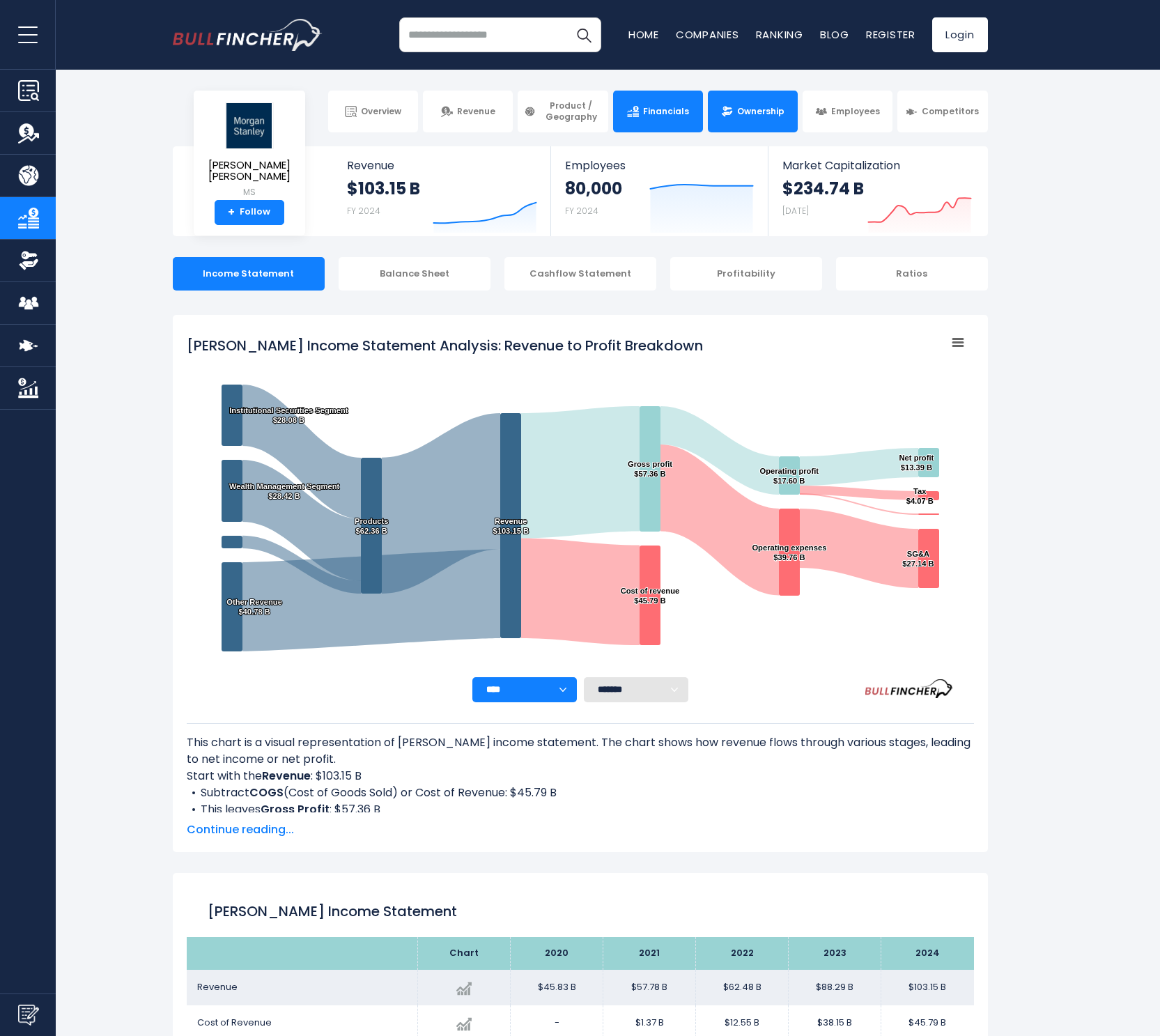
click at [767, 113] on span "Ownership" at bounding box center [761, 111] width 47 height 11
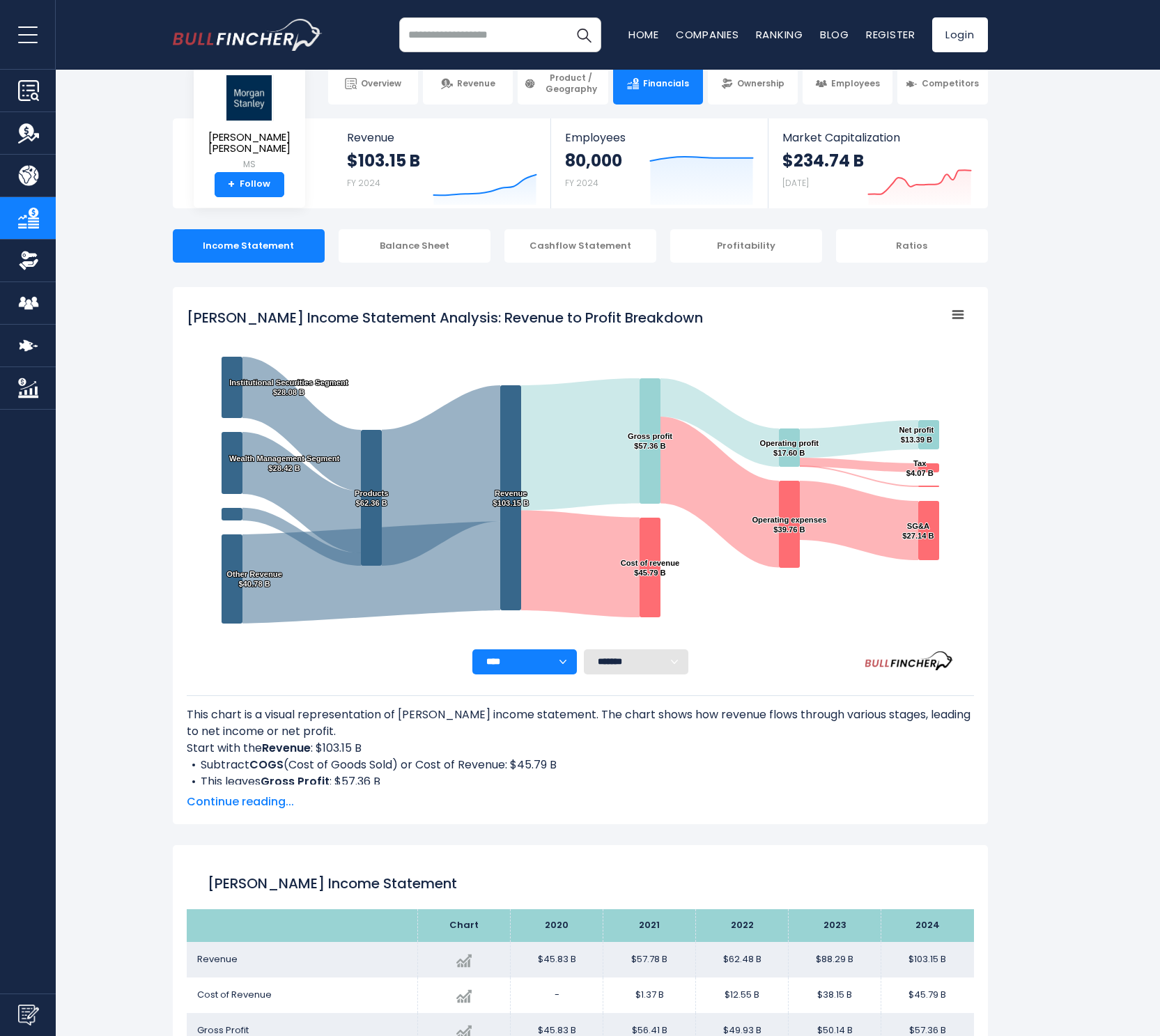
scroll to position [324, 0]
